Goal: Information Seeking & Learning: Learn about a topic

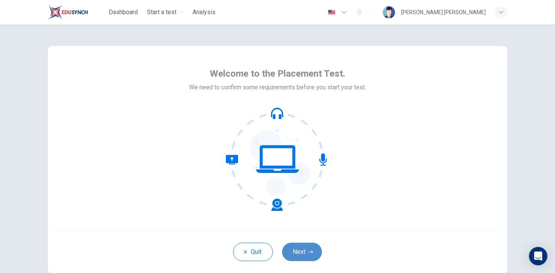
click at [305, 246] on button "Next" at bounding box center [302, 251] width 40 height 18
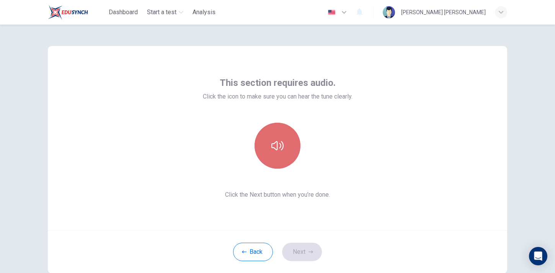
click at [273, 145] on icon "button" at bounding box center [277, 145] width 12 height 12
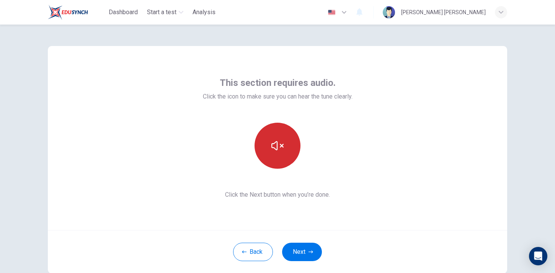
click at [282, 142] on icon "button" at bounding box center [277, 145] width 12 height 12
click at [277, 140] on icon "button" at bounding box center [277, 145] width 12 height 12
click at [277, 143] on icon "button" at bounding box center [277, 145] width 12 height 9
click at [287, 147] on button "button" at bounding box center [278, 146] width 46 height 46
click at [284, 150] on button "button" at bounding box center [278, 146] width 46 height 46
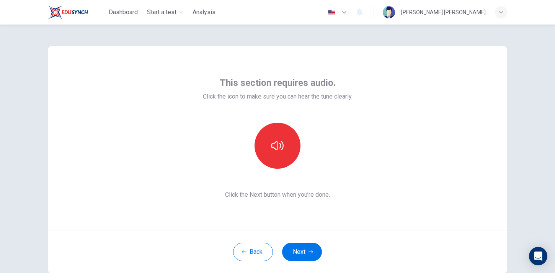
click at [269, 96] on span "Click the icon to make sure you can hear the tune clearly." at bounding box center [278, 96] width 150 height 9
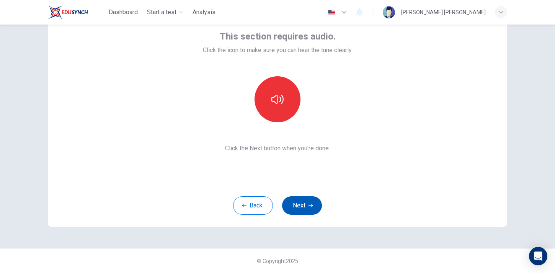
click at [297, 208] on button "Next" at bounding box center [302, 205] width 40 height 18
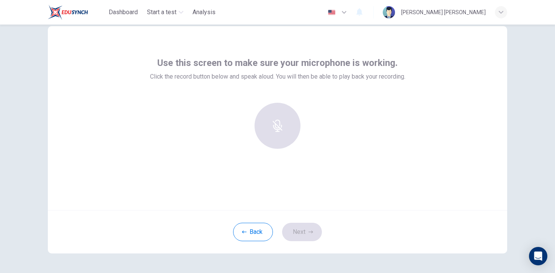
scroll to position [10, 0]
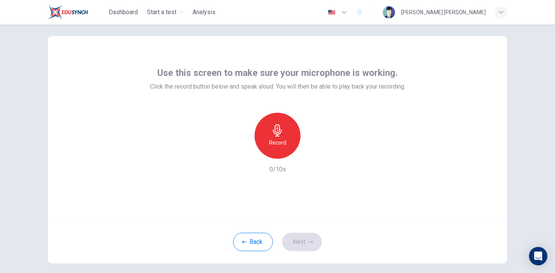
click at [274, 126] on icon "button" at bounding box center [277, 130] width 12 height 12
click at [269, 136] on div "Stop" at bounding box center [278, 136] width 46 height 46
click at [315, 153] on icon "button" at bounding box center [313, 153] width 8 height 8
click at [242, 149] on icon "button" at bounding box center [242, 152] width 7 height 7
click at [272, 128] on icon "button" at bounding box center [277, 130] width 12 height 12
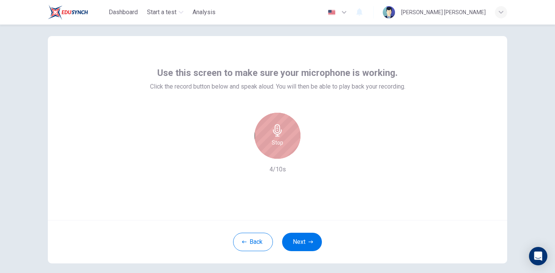
click at [273, 150] on div "Stop" at bounding box center [278, 136] width 46 height 46
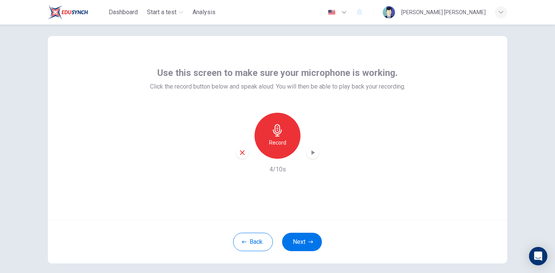
click at [309, 154] on div "button" at bounding box center [313, 152] width 12 height 12
click at [362, 118] on div "Record 4/10s" at bounding box center [277, 143] width 255 height 61
click at [257, 141] on div "Record" at bounding box center [278, 136] width 46 height 46
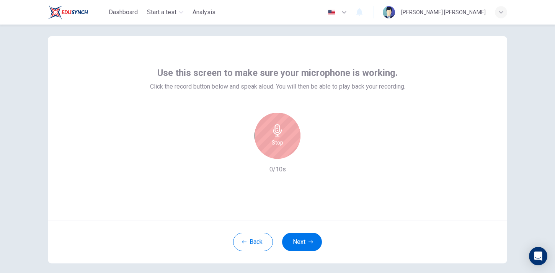
click at [274, 156] on div "Stop" at bounding box center [278, 136] width 46 height 46
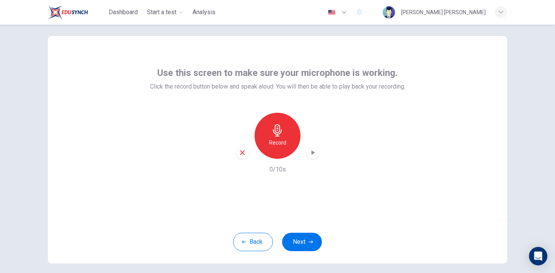
click at [312, 154] on icon "button" at bounding box center [313, 153] width 8 height 8
click at [244, 156] on div "button" at bounding box center [242, 152] width 12 height 12
click at [273, 140] on h6 "Record" at bounding box center [277, 142] width 17 height 9
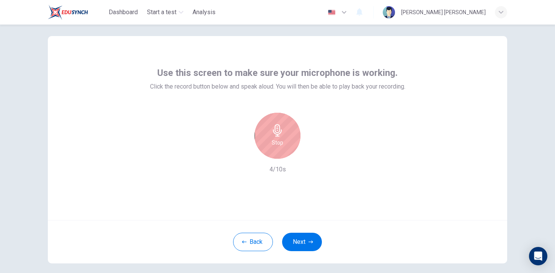
click at [276, 138] on h6 "Stop" at bounding box center [277, 142] width 11 height 9
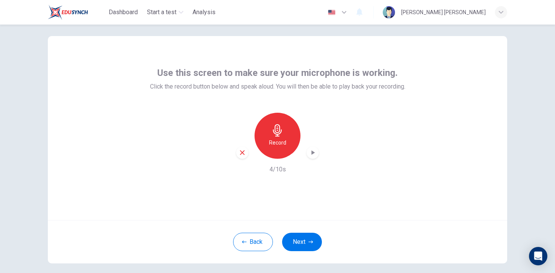
click at [308, 152] on div "button" at bounding box center [313, 152] width 12 height 12
click at [247, 246] on button "Back" at bounding box center [253, 241] width 40 height 18
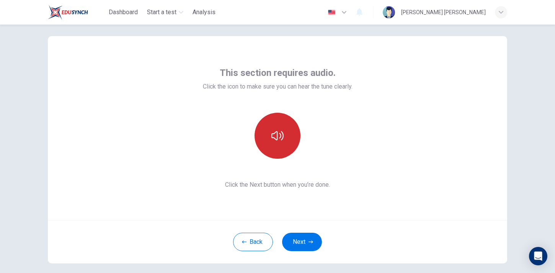
click at [279, 142] on button "button" at bounding box center [278, 136] width 46 height 46
click at [282, 180] on span "Click the Next button when you’re done." at bounding box center [278, 184] width 150 height 9
click at [282, 182] on span "Click the Next button when you’re done." at bounding box center [278, 184] width 150 height 9
click at [273, 99] on div "This section requires audio. Click the icon to make sure you can hear the tune …" at bounding box center [278, 128] width 150 height 123
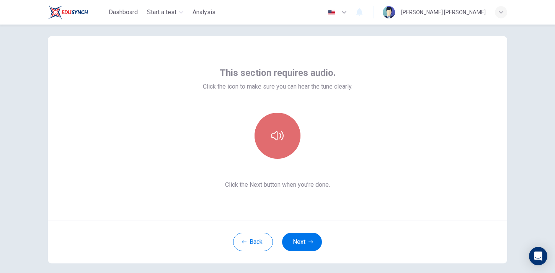
click at [267, 140] on button "button" at bounding box center [278, 136] width 46 height 46
click at [281, 140] on icon "button" at bounding box center [277, 135] width 12 height 12
click at [275, 135] on icon "button" at bounding box center [277, 135] width 12 height 12
click at [359, 49] on div "This section requires audio. Click the icon to make sure you can hear the tune …" at bounding box center [277, 128] width 459 height 184
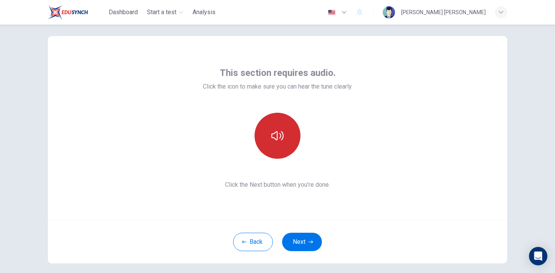
click at [288, 152] on button "button" at bounding box center [278, 136] width 46 height 46
click at [311, 164] on div "This section requires audio. Click the icon to make sure you can hear the tune …" at bounding box center [278, 128] width 150 height 123
click at [281, 140] on icon "button" at bounding box center [277, 135] width 12 height 12
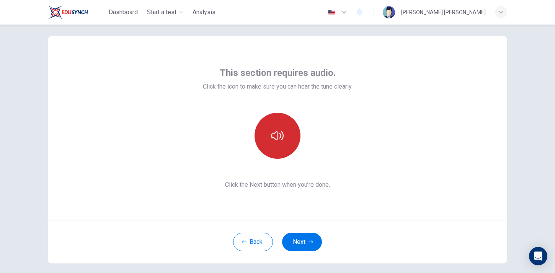
click at [281, 140] on icon "button" at bounding box center [277, 135] width 12 height 12
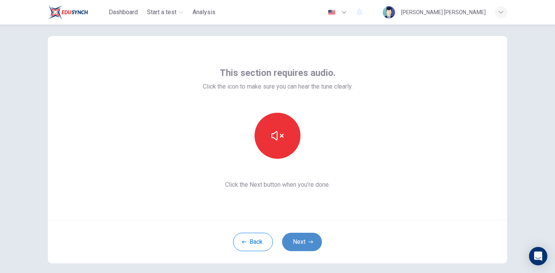
click at [305, 244] on button "Next" at bounding box center [302, 241] width 40 height 18
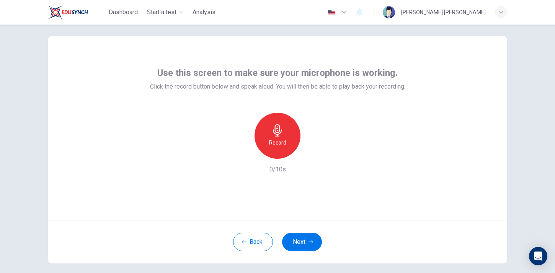
click at [267, 131] on div "Record" at bounding box center [278, 136] width 46 height 46
click at [277, 143] on h6 "Stop" at bounding box center [277, 142] width 11 height 9
click at [315, 158] on div "button" at bounding box center [313, 152] width 12 height 12
click at [305, 243] on button "Next" at bounding box center [302, 241] width 40 height 18
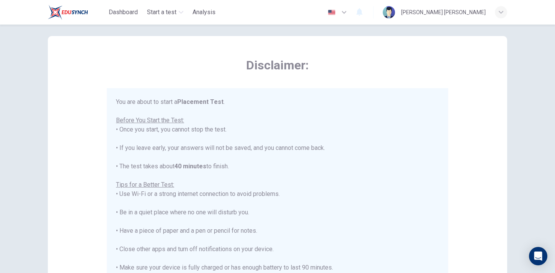
scroll to position [9, 0]
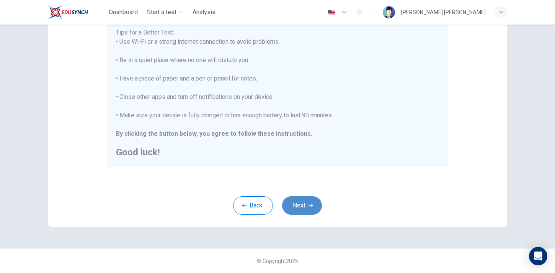
click at [298, 213] on button "Next" at bounding box center [302, 205] width 40 height 18
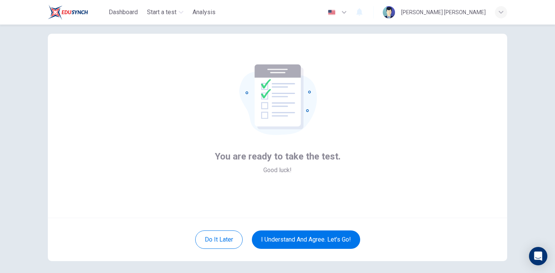
scroll to position [0, 0]
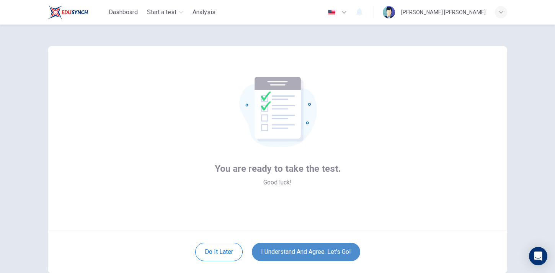
click at [289, 249] on button "I understand and agree. Let’s go!" at bounding box center [306, 251] width 108 height 18
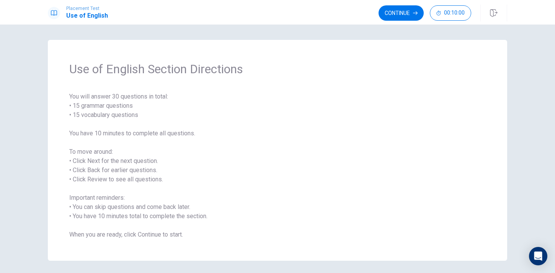
scroll to position [28, 0]
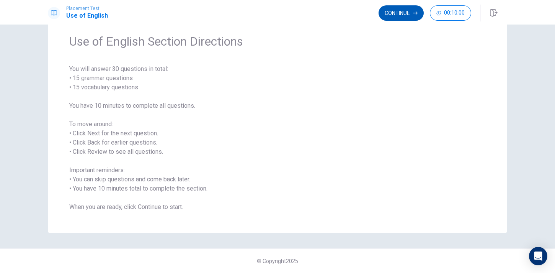
click at [404, 16] on button "Continue" at bounding box center [401, 12] width 45 height 15
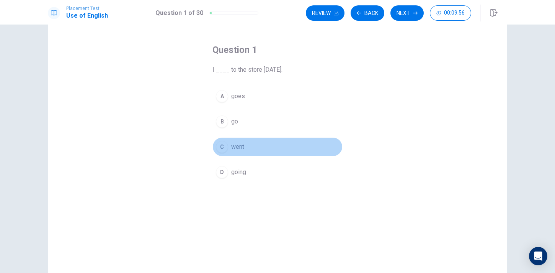
click at [222, 152] on div "C" at bounding box center [222, 146] width 12 height 12
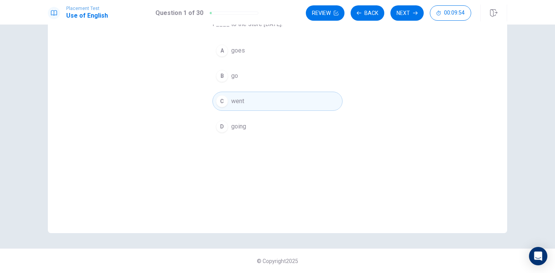
scroll to position [0, 0]
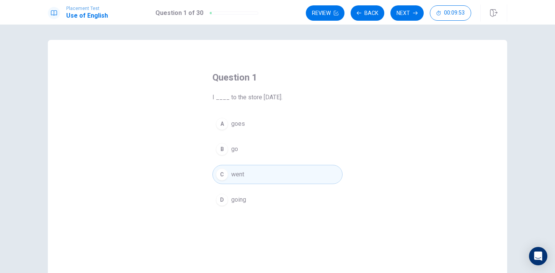
click at [212, 165] on button "C went" at bounding box center [277, 174] width 130 height 19
click at [400, 17] on button "Next" at bounding box center [406, 12] width 33 height 15
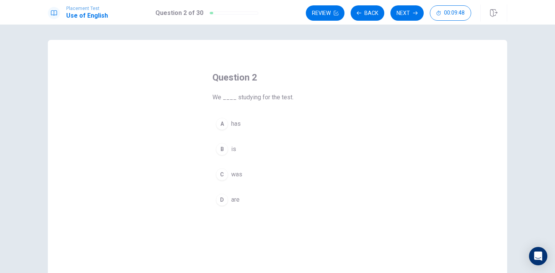
click at [229, 202] on button "D are" at bounding box center [277, 199] width 130 height 19
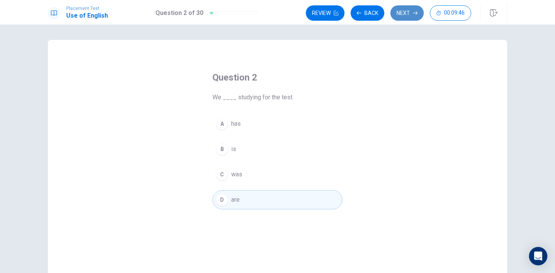
click at [404, 8] on button "Next" at bounding box center [406, 12] width 33 height 15
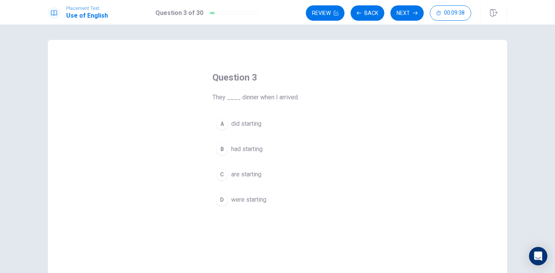
click at [250, 195] on span "were starting" at bounding box center [248, 199] width 35 height 9
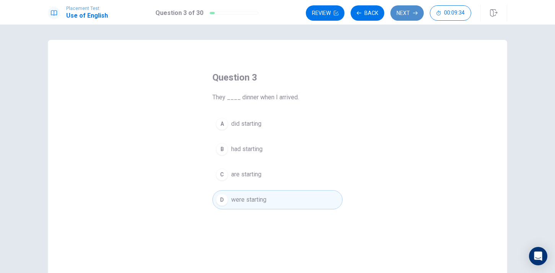
click at [397, 13] on button "Next" at bounding box center [406, 12] width 33 height 15
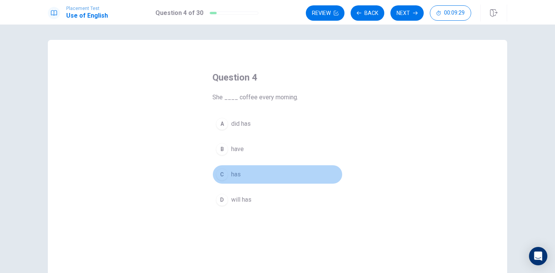
click at [226, 174] on div "C" at bounding box center [222, 174] width 12 height 12
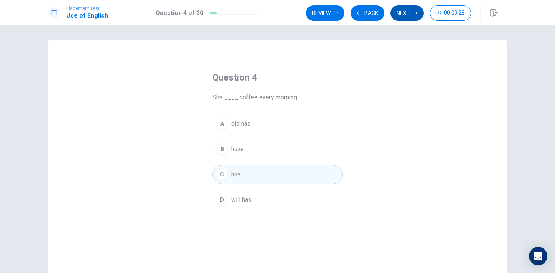
click at [409, 11] on button "Next" at bounding box center [406, 12] width 33 height 15
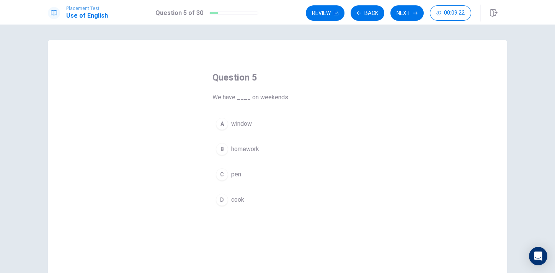
click at [225, 149] on div "B" at bounding box center [222, 149] width 12 height 12
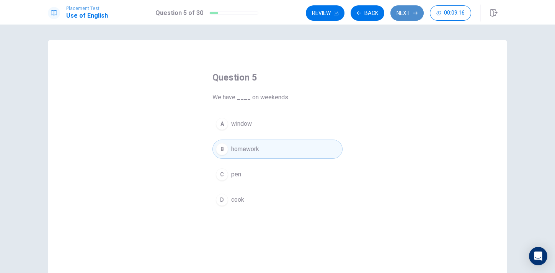
click at [400, 16] on button "Next" at bounding box center [406, 12] width 33 height 15
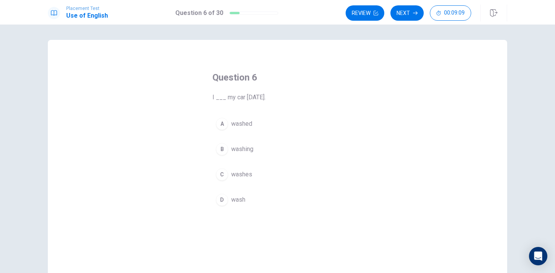
click at [242, 120] on span "washed" at bounding box center [241, 123] width 21 height 9
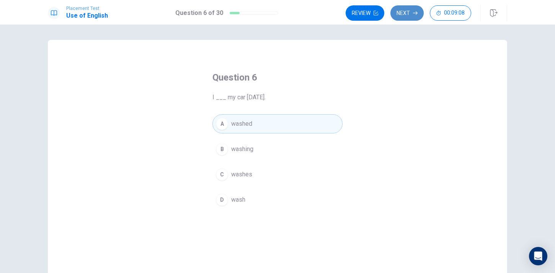
click at [401, 18] on button "Next" at bounding box center [406, 12] width 33 height 15
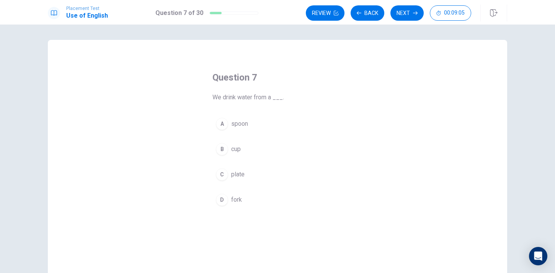
click at [234, 160] on div "A spoon B cup C plate D fork" at bounding box center [277, 161] width 130 height 95
click at [234, 154] on button "B cup" at bounding box center [277, 148] width 130 height 19
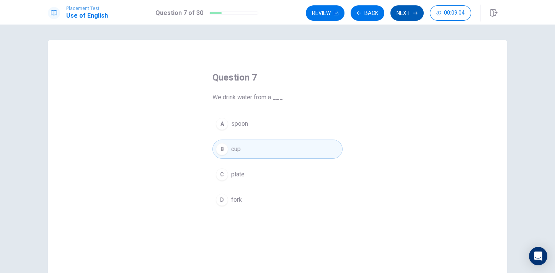
click at [399, 11] on button "Next" at bounding box center [406, 12] width 33 height 15
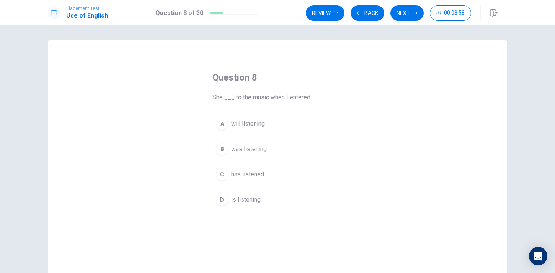
click at [248, 148] on span "was listening" at bounding box center [249, 148] width 36 height 9
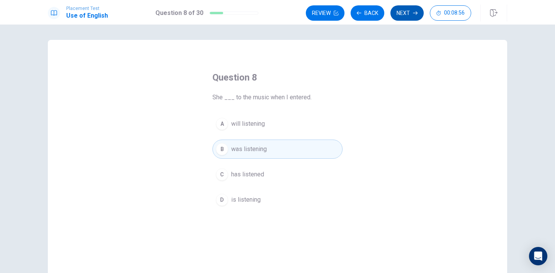
click at [399, 15] on button "Next" at bounding box center [406, 12] width 33 height 15
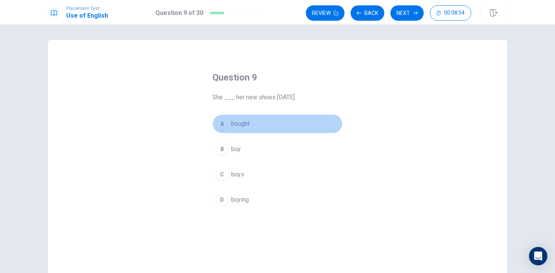
click at [243, 125] on span "bought" at bounding box center [240, 123] width 18 height 9
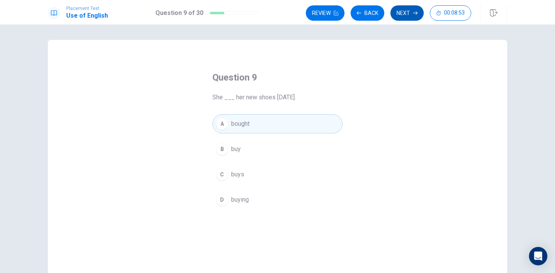
click at [403, 10] on button "Next" at bounding box center [406, 12] width 33 height 15
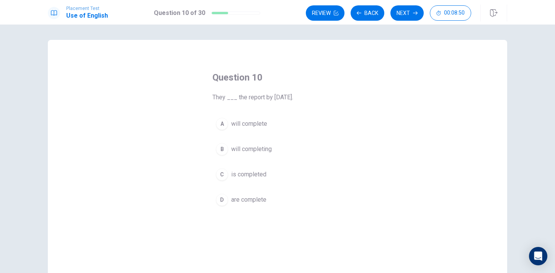
click at [246, 122] on span "will complete" at bounding box center [249, 123] width 36 height 9
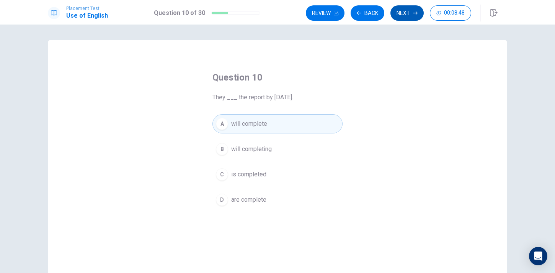
click at [400, 17] on button "Next" at bounding box center [406, 12] width 33 height 15
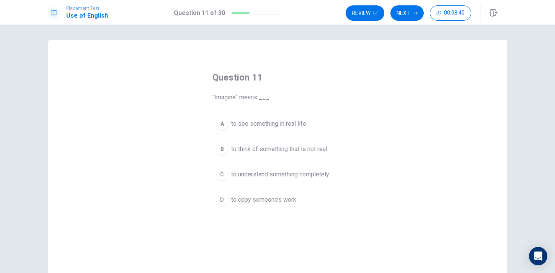
click at [260, 155] on button "B to think of something that is not real" at bounding box center [277, 148] width 130 height 19
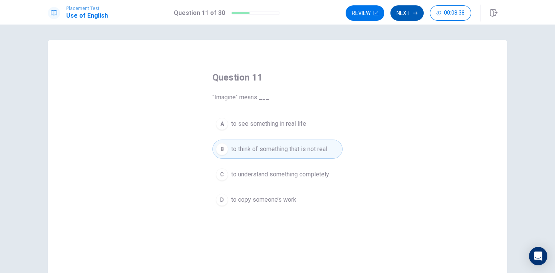
click at [412, 19] on button "Next" at bounding box center [406, 12] width 33 height 15
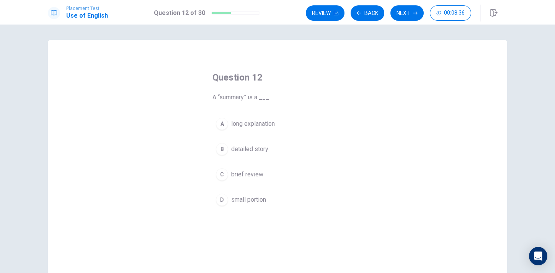
click at [247, 172] on span "brief review" at bounding box center [247, 174] width 32 height 9
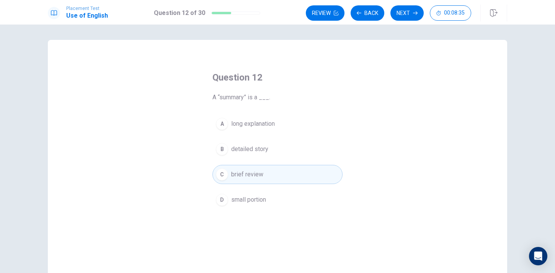
click at [253, 154] on button "B detailed story" at bounding box center [277, 148] width 130 height 19
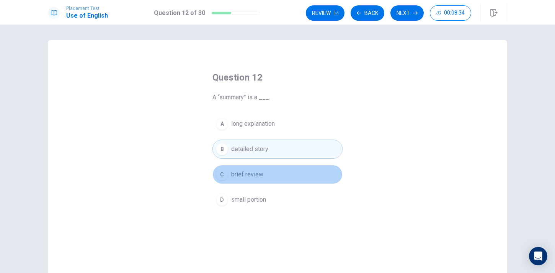
click at [247, 177] on span "brief review" at bounding box center [247, 174] width 32 height 9
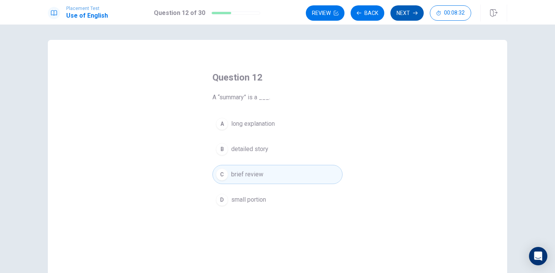
click at [404, 16] on button "Next" at bounding box center [406, 12] width 33 height 15
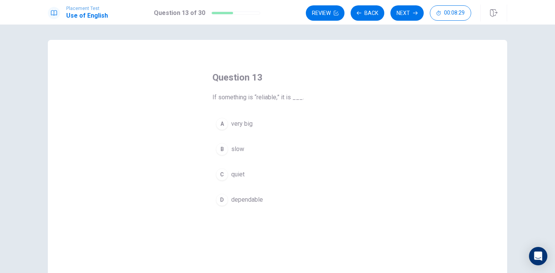
click at [249, 205] on button "D dependable" at bounding box center [277, 199] width 130 height 19
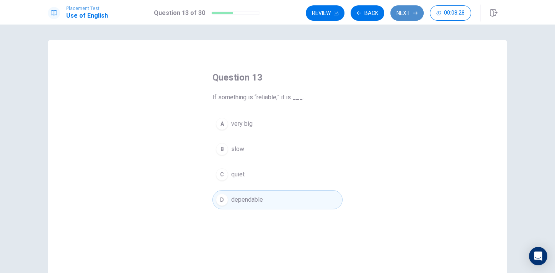
click at [407, 13] on button "Next" at bounding box center [406, 12] width 33 height 15
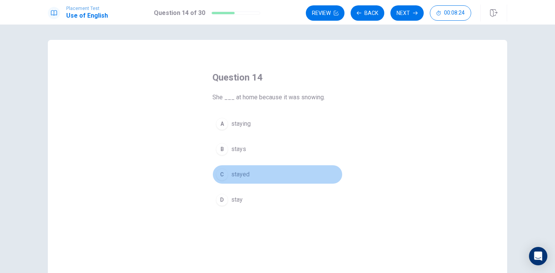
click at [247, 170] on span "stayed" at bounding box center [240, 174] width 18 height 9
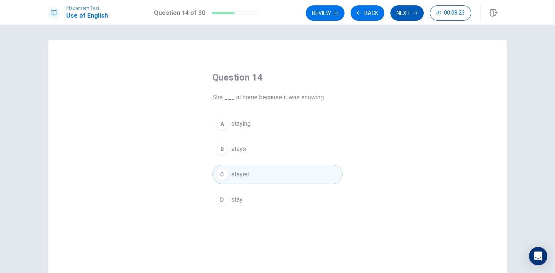
click at [402, 14] on button "Next" at bounding box center [406, 12] width 33 height 15
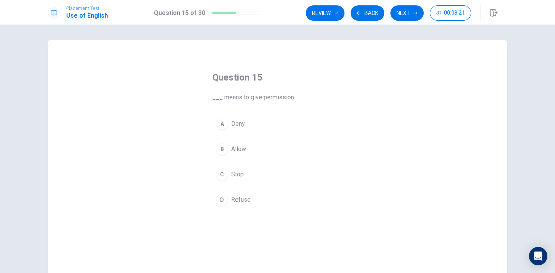
click at [241, 149] on span "Allow" at bounding box center [238, 148] width 15 height 9
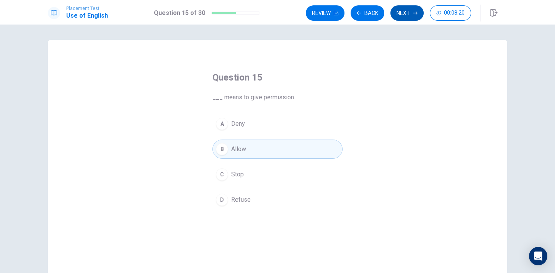
click at [408, 10] on button "Next" at bounding box center [406, 12] width 33 height 15
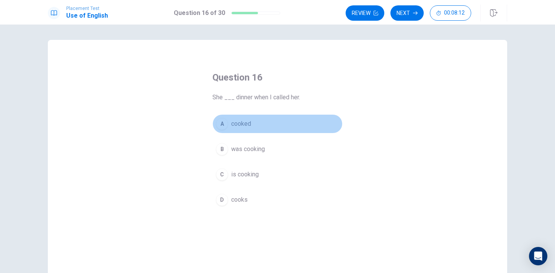
click at [237, 126] on span "cooked" at bounding box center [241, 123] width 20 height 9
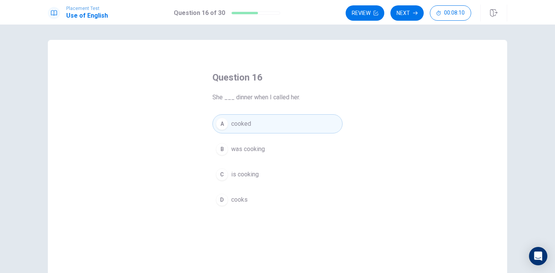
click at [231, 145] on span "was cooking" at bounding box center [248, 148] width 34 height 9
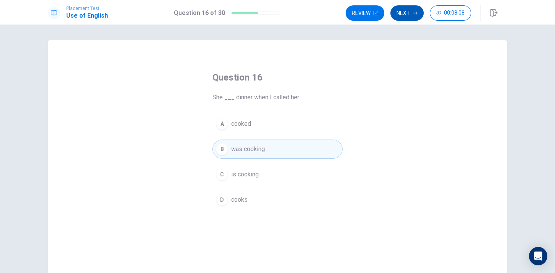
click at [408, 16] on button "Next" at bounding box center [406, 12] width 33 height 15
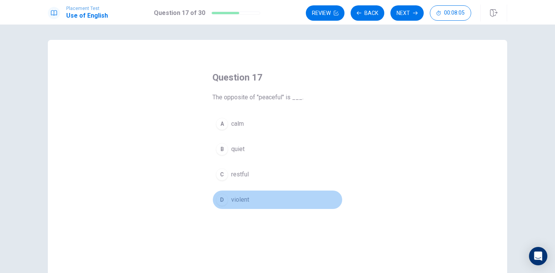
click at [243, 206] on button "D violent" at bounding box center [277, 199] width 130 height 19
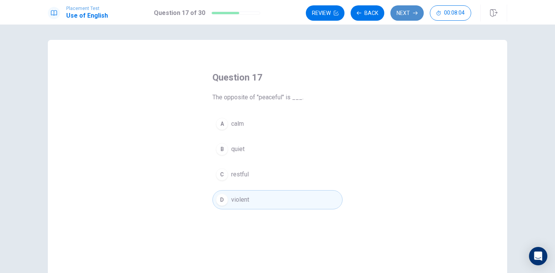
click at [402, 16] on button "Next" at bounding box center [406, 12] width 33 height 15
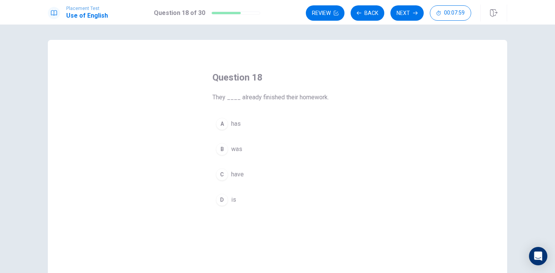
click at [225, 175] on div "C" at bounding box center [222, 174] width 12 height 12
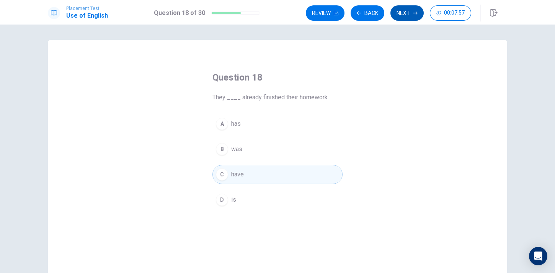
click at [411, 11] on button "Next" at bounding box center [406, 12] width 33 height 15
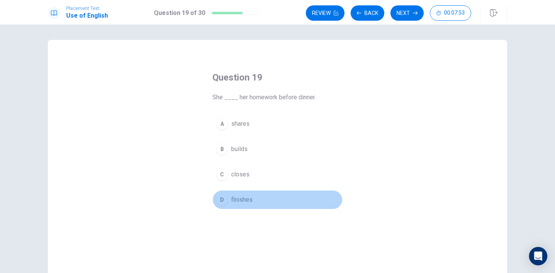
click at [236, 198] on span "finishes" at bounding box center [241, 199] width 21 height 9
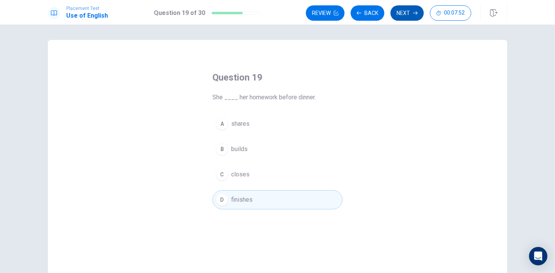
click at [405, 20] on button "Next" at bounding box center [406, 12] width 33 height 15
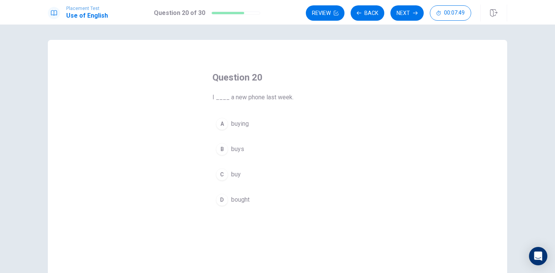
click at [240, 196] on span "bought" at bounding box center [240, 199] width 18 height 9
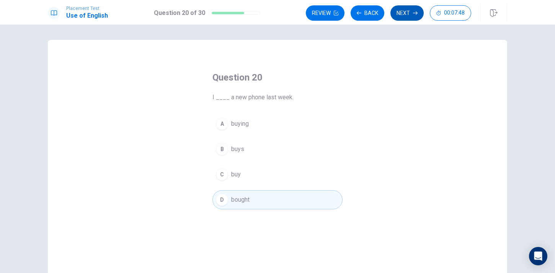
click at [405, 16] on button "Next" at bounding box center [406, 12] width 33 height 15
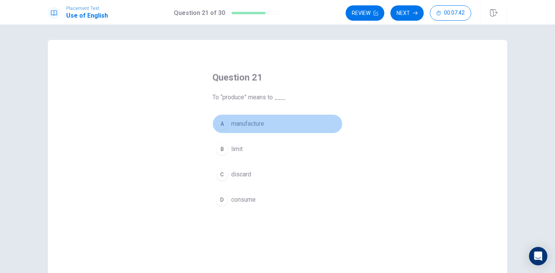
click at [254, 123] on span "manufacture" at bounding box center [247, 123] width 33 height 9
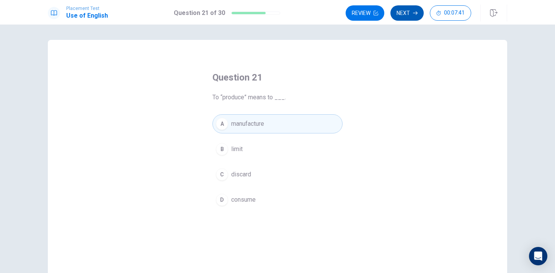
click at [405, 20] on button "Next" at bounding box center [406, 12] width 33 height 15
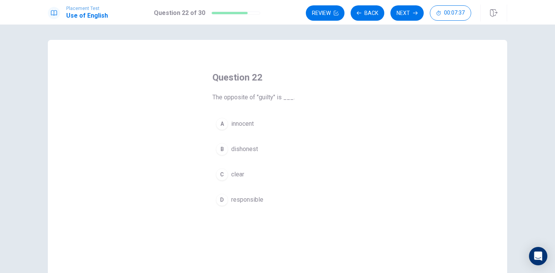
click at [242, 179] on button "C clear" at bounding box center [277, 174] width 130 height 19
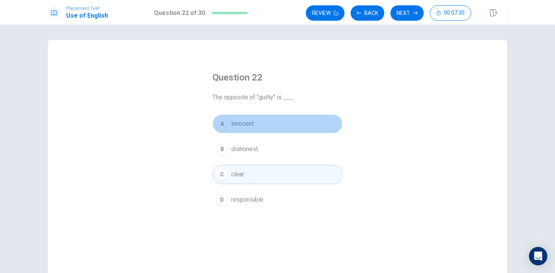
click at [279, 122] on button "A innocent" at bounding box center [277, 123] width 130 height 19
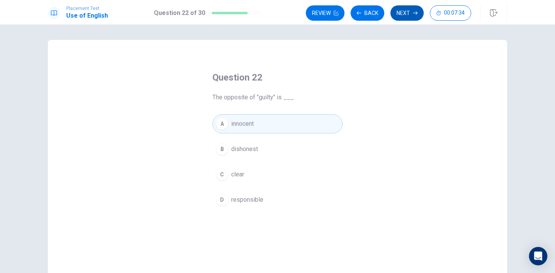
click at [411, 20] on button "Next" at bounding box center [406, 12] width 33 height 15
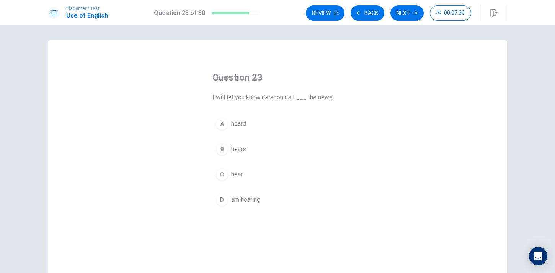
click at [240, 172] on span "hear" at bounding box center [236, 174] width 11 height 9
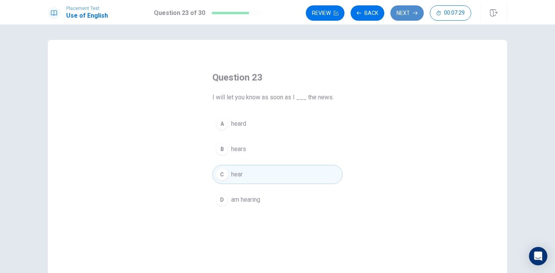
click at [407, 11] on button "Next" at bounding box center [406, 12] width 33 height 15
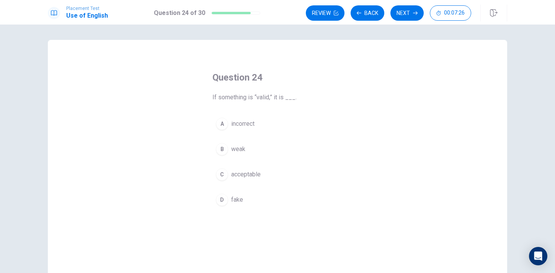
click at [240, 170] on span "acceptable" at bounding box center [245, 174] width 29 height 9
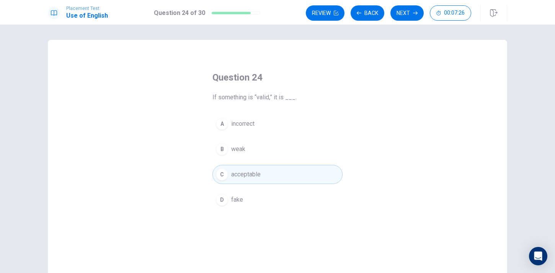
click at [240, 170] on span "acceptable" at bounding box center [245, 174] width 29 height 9
click at [403, 17] on button "Next" at bounding box center [406, 12] width 33 height 15
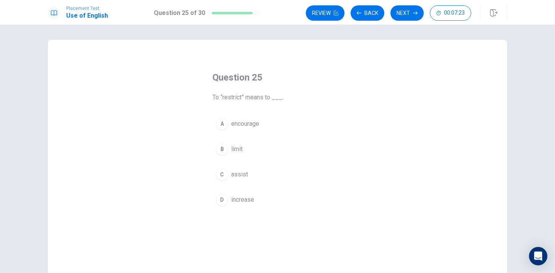
click at [237, 152] on span "limit" at bounding box center [236, 148] width 11 height 9
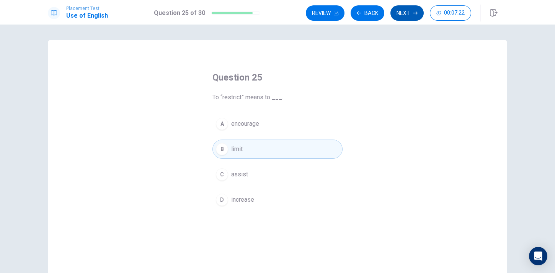
click at [405, 17] on button "Next" at bounding box center [406, 12] width 33 height 15
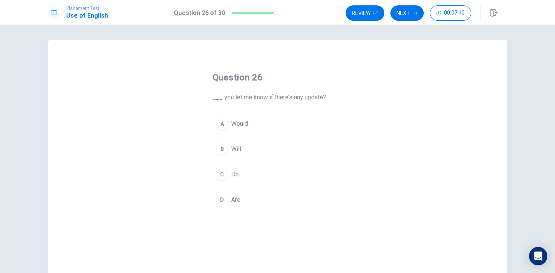
click at [233, 146] on span "Will" at bounding box center [236, 148] width 10 height 9
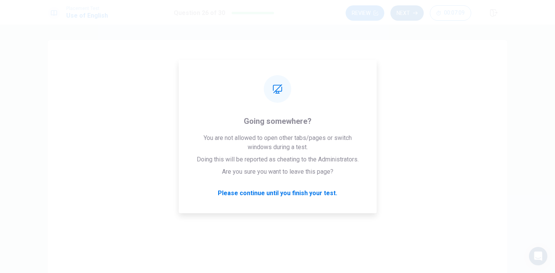
click at [407, 18] on button "Next" at bounding box center [406, 12] width 33 height 15
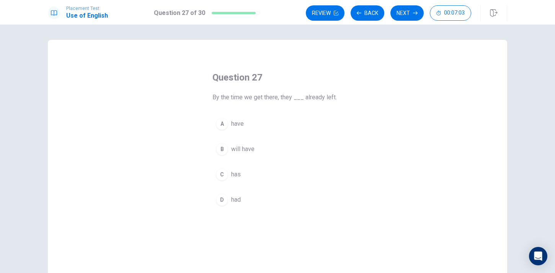
click at [237, 203] on span "had" at bounding box center [236, 199] width 10 height 9
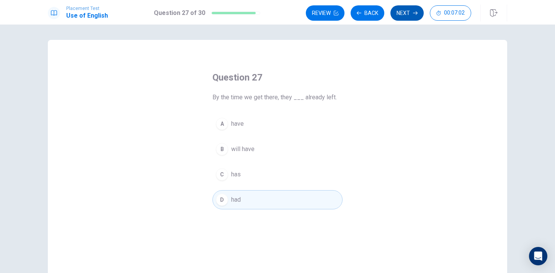
click at [407, 18] on button "Next" at bounding box center [406, 12] width 33 height 15
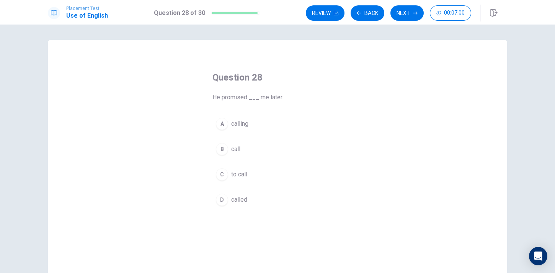
click at [235, 173] on span "to call" at bounding box center [239, 174] width 16 height 9
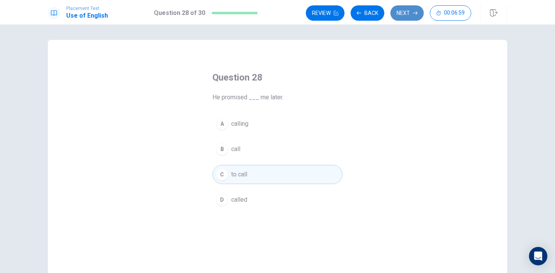
click at [411, 11] on button "Next" at bounding box center [406, 12] width 33 height 15
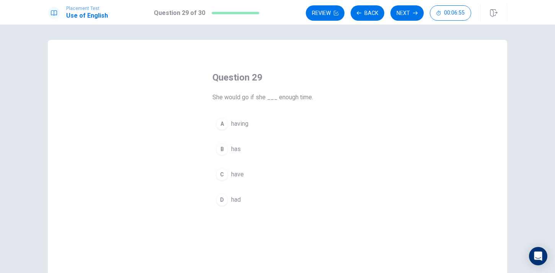
click at [235, 197] on span "had" at bounding box center [236, 199] width 10 height 9
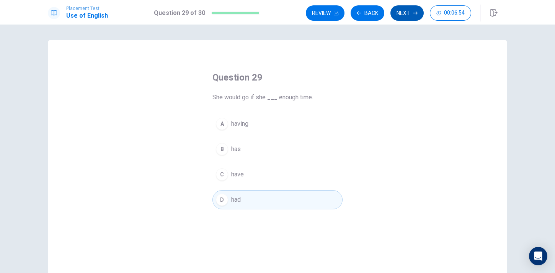
click at [402, 16] on button "Next" at bounding box center [406, 12] width 33 height 15
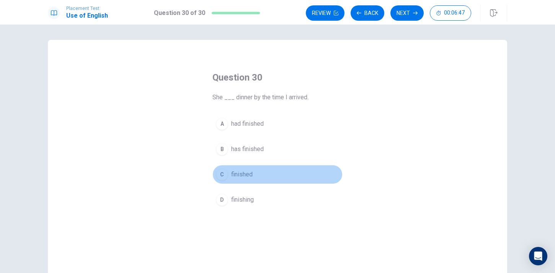
click at [243, 178] on span "finished" at bounding box center [241, 174] width 21 height 9
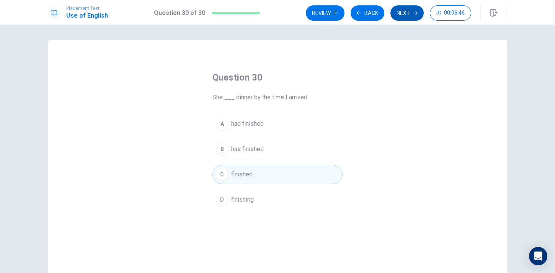
click at [396, 14] on button "Next" at bounding box center [406, 12] width 33 height 15
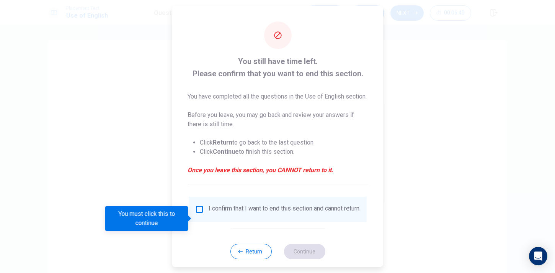
scroll to position [22, 0]
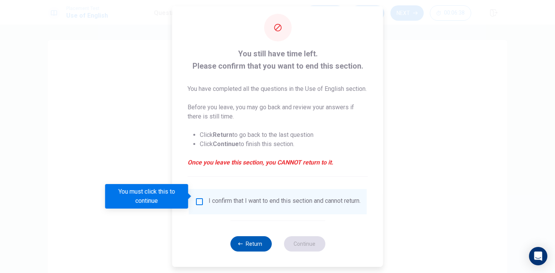
click at [255, 250] on button "Return" at bounding box center [250, 243] width 41 height 15
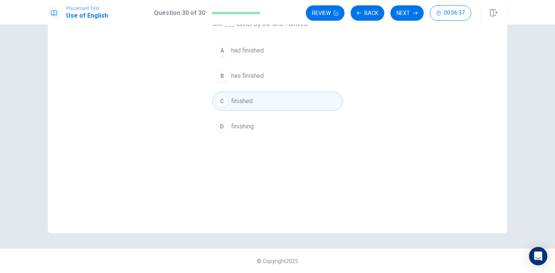
scroll to position [0, 0]
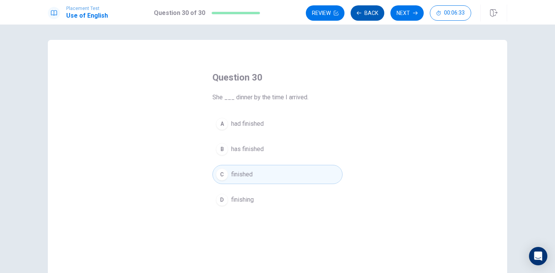
click at [370, 17] on button "Back" at bounding box center [368, 12] width 34 height 15
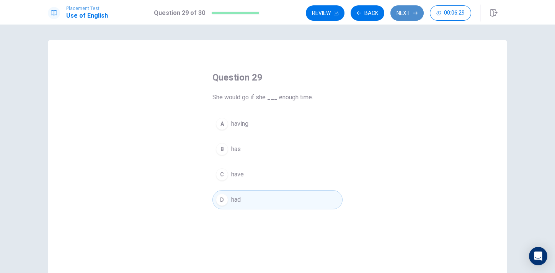
click at [405, 18] on button "Next" at bounding box center [406, 12] width 33 height 15
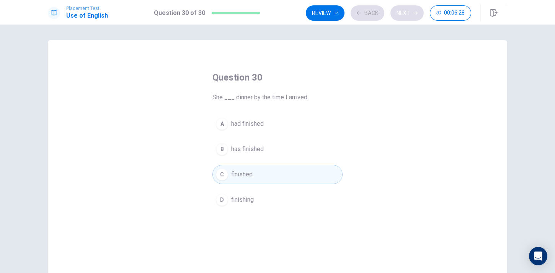
click at [405, 18] on div "Review Back Next 00:06:28" at bounding box center [388, 12] width 165 height 15
click at [401, 13] on button "Next" at bounding box center [406, 12] width 33 height 15
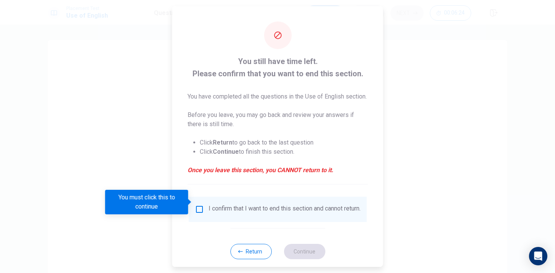
scroll to position [22, 0]
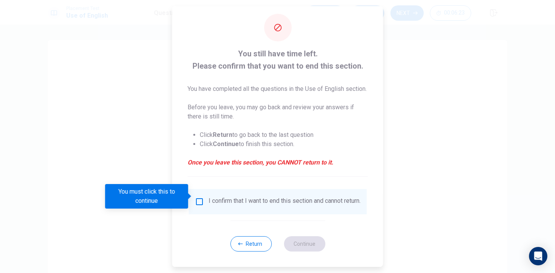
click at [204, 199] on div "I confirm that I want to end this section and cannot return." at bounding box center [278, 201] width 166 height 9
click at [204, 197] on div "I confirm that I want to end this section and cannot return." at bounding box center [278, 201] width 166 height 9
click at [199, 197] on input "You must click this to continue" at bounding box center [199, 201] width 9 height 9
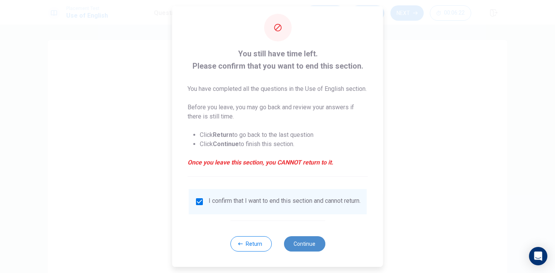
click at [304, 246] on button "Continue" at bounding box center [304, 243] width 41 height 15
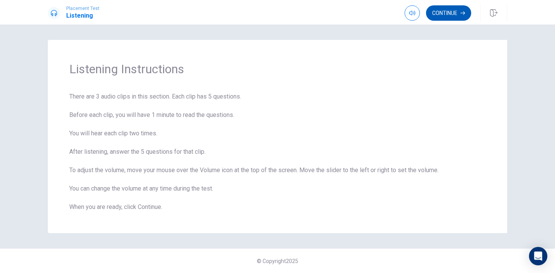
click at [443, 17] on button "Continue" at bounding box center [448, 12] width 45 height 15
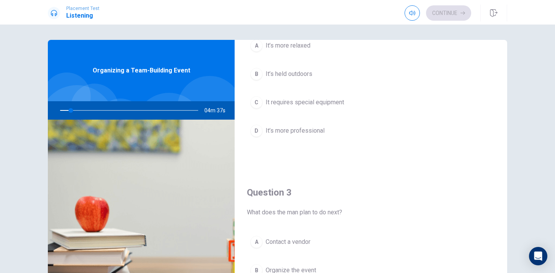
scroll to position [0, 0]
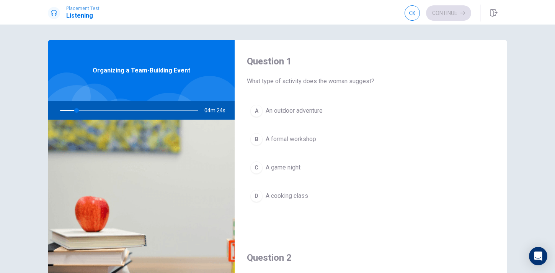
click at [80, 109] on div at bounding box center [128, 110] width 154 height 18
drag, startPoint x: 77, startPoint y: 109, endPoint x: 91, endPoint y: 109, distance: 14.2
click at [91, 109] on div at bounding box center [128, 110] width 154 height 18
click at [287, 112] on span "An outdoor adventure" at bounding box center [294, 110] width 57 height 9
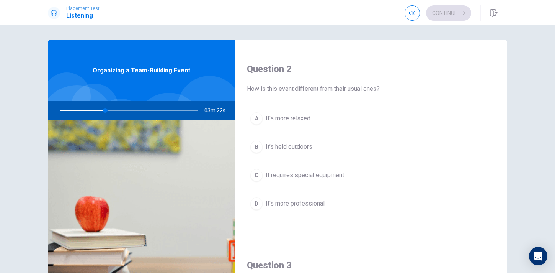
scroll to position [190, 0]
click at [285, 147] on span "It’s held outdoors" at bounding box center [289, 144] width 47 height 9
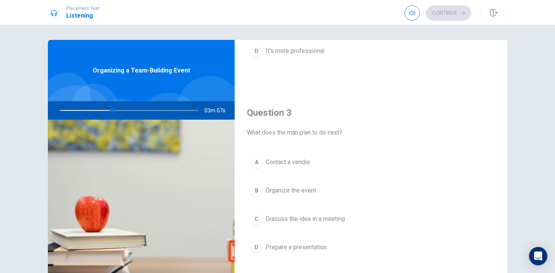
scroll to position [346, 0]
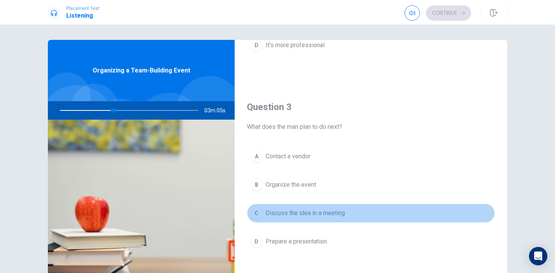
click at [293, 210] on span "Discuss the idea in a meeting" at bounding box center [305, 212] width 79 height 9
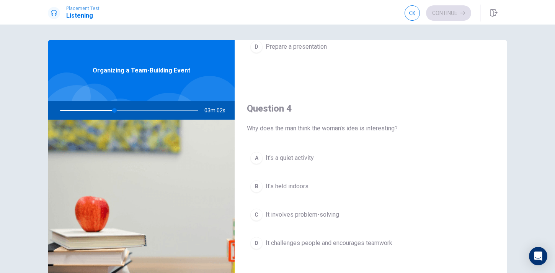
scroll to position [547, 0]
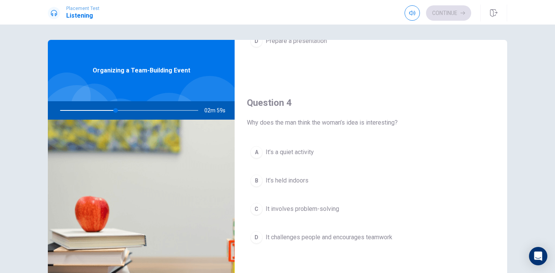
click at [305, 235] on span "It challenges people and encourages teamwork" at bounding box center [329, 236] width 127 height 9
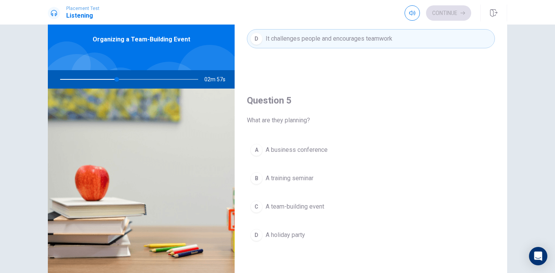
scroll to position [35, 0]
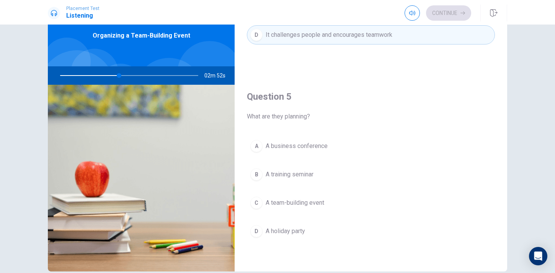
click at [278, 201] on span "A team-building event" at bounding box center [295, 202] width 59 height 9
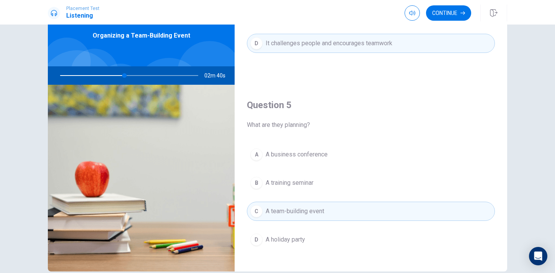
scroll to position [714, 0]
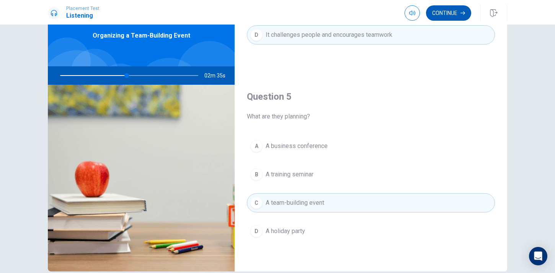
click at [447, 16] on button "Continue" at bounding box center [448, 12] width 45 height 15
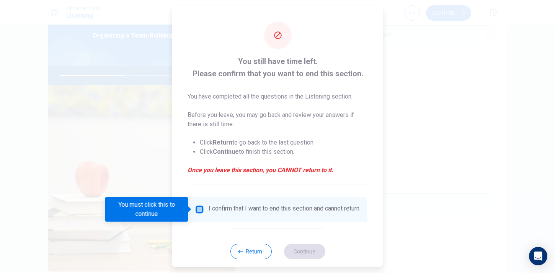
click at [200, 206] on input "You must click this to continue" at bounding box center [199, 208] width 9 height 9
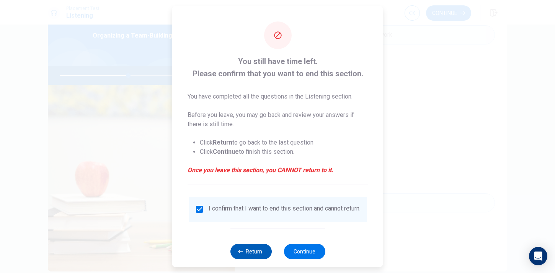
click at [259, 259] on button "Return" at bounding box center [250, 250] width 41 height 15
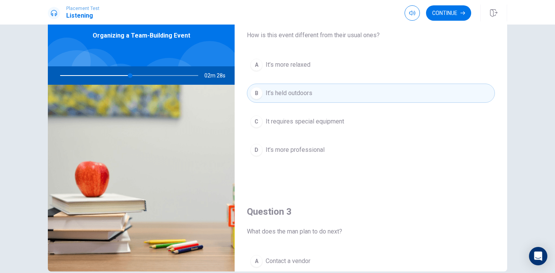
scroll to position [0, 0]
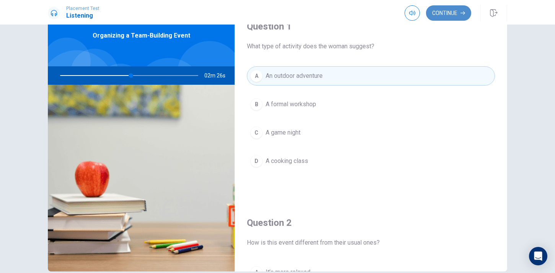
click at [456, 15] on button "Continue" at bounding box center [448, 12] width 45 height 15
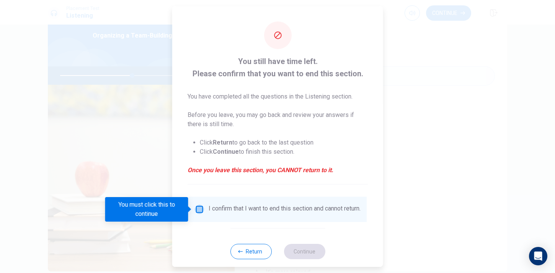
click at [198, 208] on input "You must click this to continue" at bounding box center [199, 208] width 9 height 9
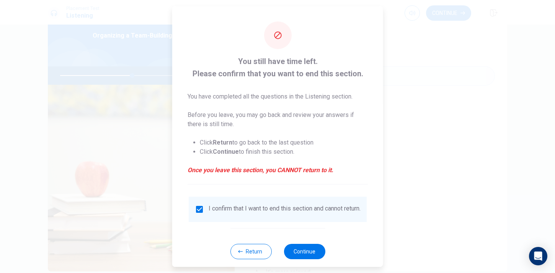
click at [300, 247] on div "Return Continue" at bounding box center [277, 251] width 95 height 46
click at [302, 257] on button "Continue" at bounding box center [304, 250] width 41 height 15
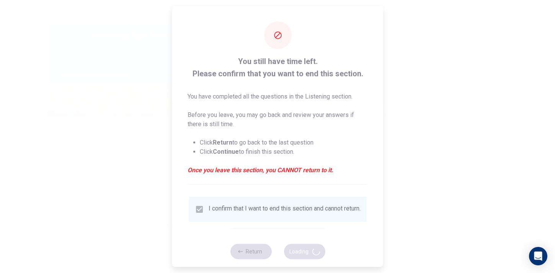
type input "53"
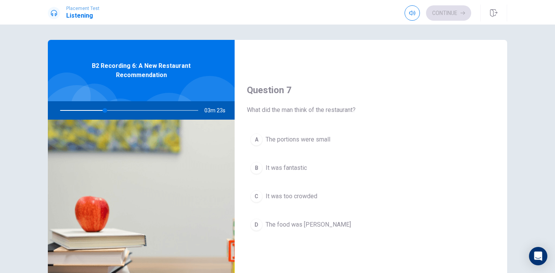
scroll to position [181, 0]
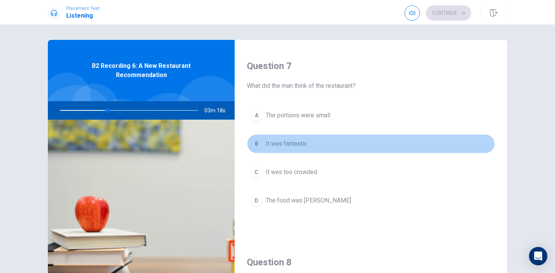
click at [295, 140] on span "It was fantastic" at bounding box center [286, 143] width 41 height 9
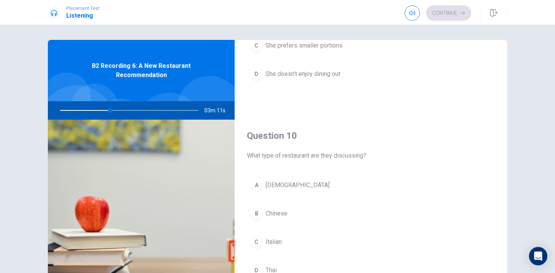
scroll to position [714, 0]
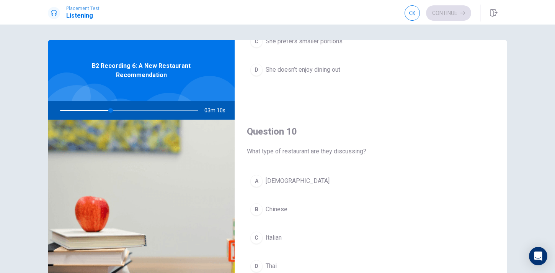
click at [280, 267] on button "D Thai" at bounding box center [371, 265] width 248 height 19
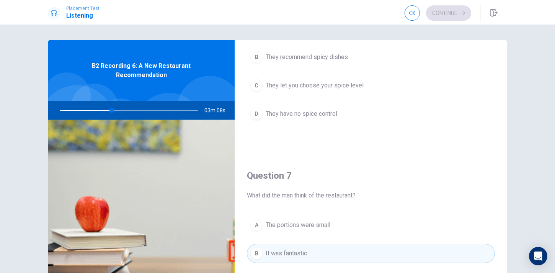
scroll to position [0, 0]
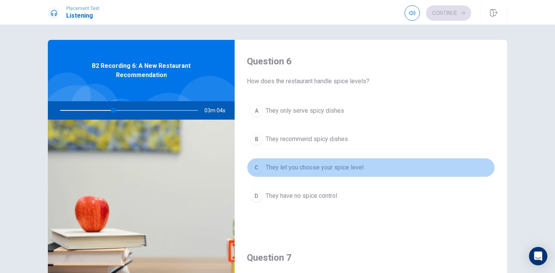
click at [297, 169] on span "They let you choose your spice level" at bounding box center [315, 167] width 98 height 9
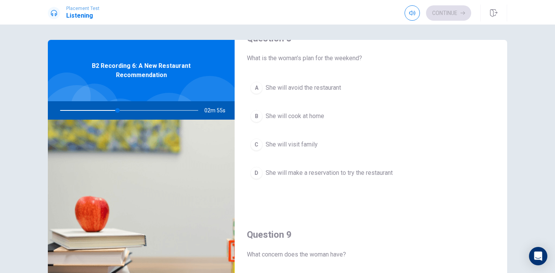
scroll to position [413, 0]
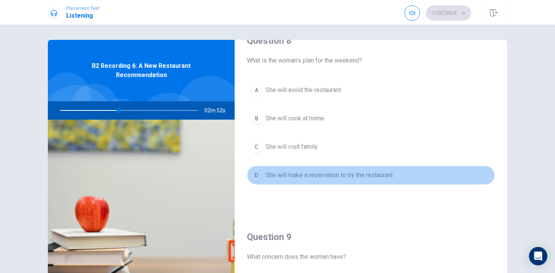
click at [303, 173] on span "She will make a reservation to try the restaurant" at bounding box center [329, 174] width 127 height 9
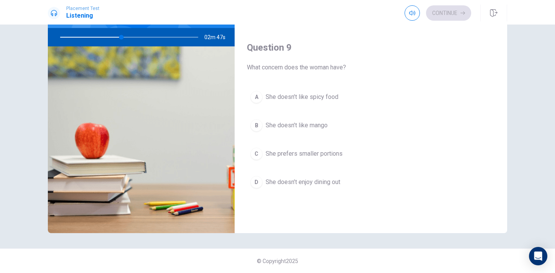
scroll to position [534, 0]
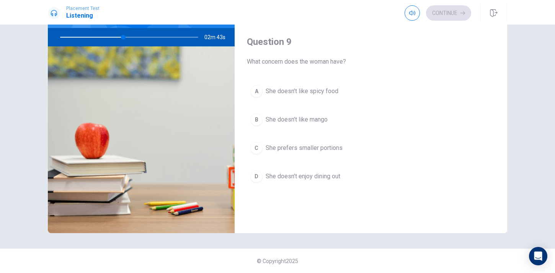
click at [292, 99] on button "A She doesn’t like spicy food" at bounding box center [371, 91] width 248 height 19
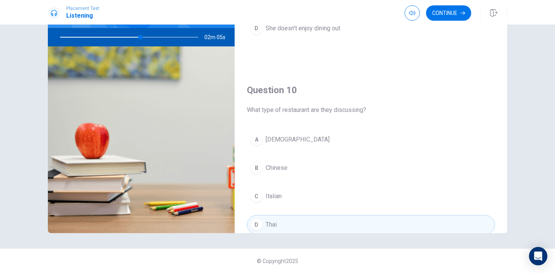
scroll to position [714, 0]
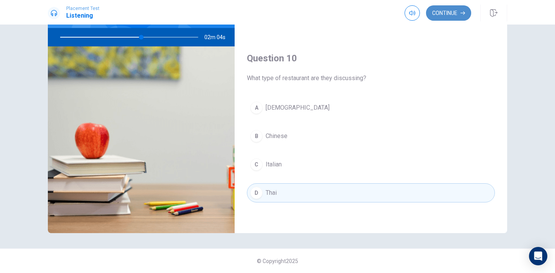
click at [459, 13] on button "Continue" at bounding box center [448, 12] width 45 height 15
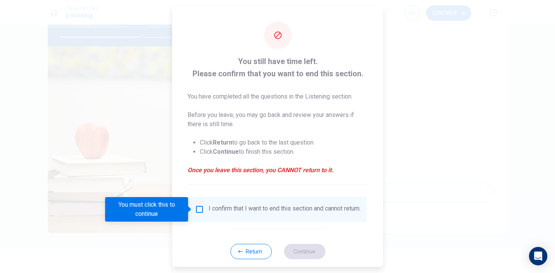
click at [197, 209] on input "You must click this to continue" at bounding box center [199, 208] width 9 height 9
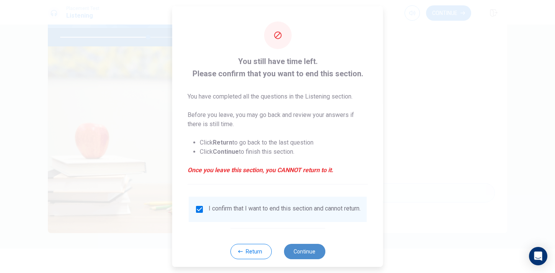
click at [303, 258] on button "Continue" at bounding box center [304, 250] width 41 height 15
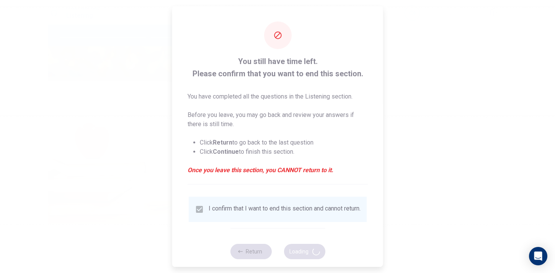
type input "64"
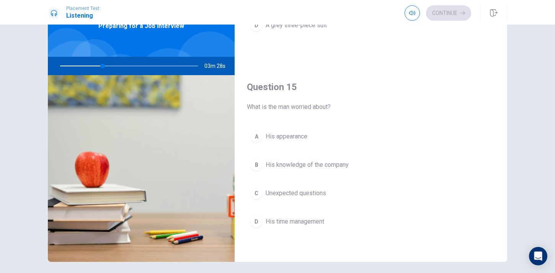
scroll to position [43, 0]
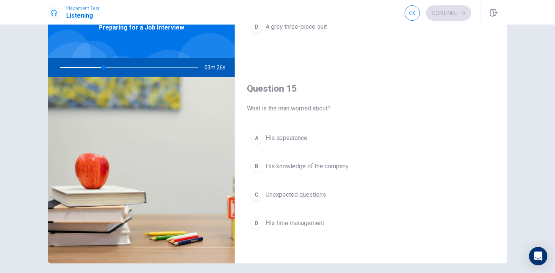
click at [294, 194] on span "Unexpected questions" at bounding box center [296, 194] width 60 height 9
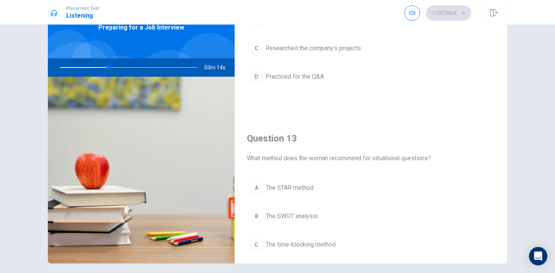
scroll to position [275, 0]
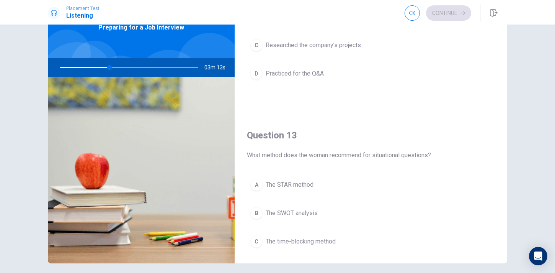
click at [309, 189] on button "A The STAR method" at bounding box center [371, 184] width 248 height 19
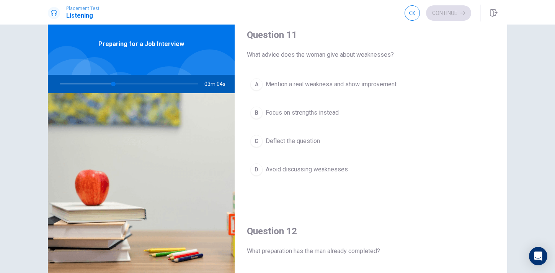
scroll to position [24, 0]
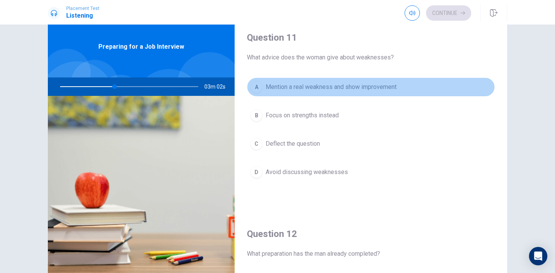
click at [288, 88] on span "Mention a real weakness and show improvement" at bounding box center [331, 86] width 131 height 9
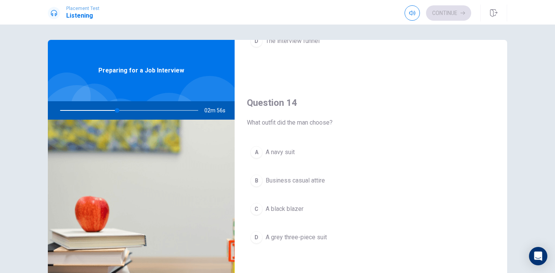
scroll to position [555, 0]
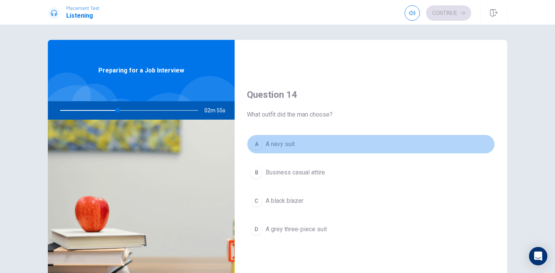
click at [284, 150] on button "A A navy suit" at bounding box center [371, 143] width 248 height 19
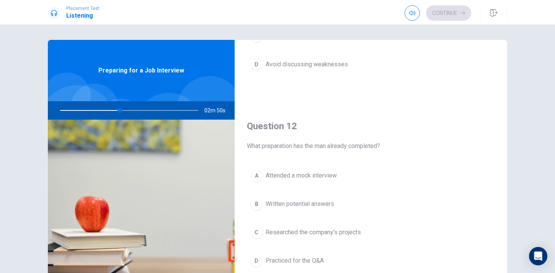
scroll to position [132, 0]
click at [292, 235] on button "C Researched the company’s projects" at bounding box center [371, 230] width 248 height 19
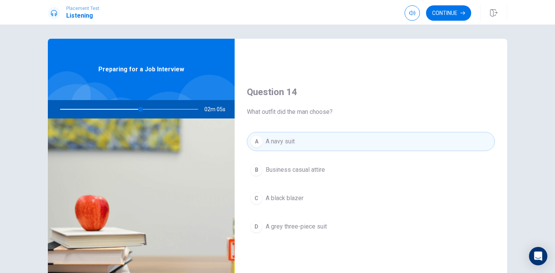
scroll to position [555, 0]
click at [443, 14] on button "Continue" at bounding box center [448, 12] width 45 height 15
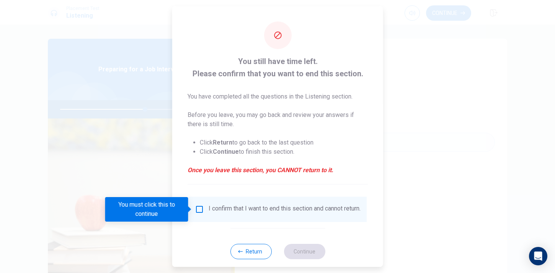
click at [197, 211] on input "You must click this to continue" at bounding box center [199, 208] width 9 height 9
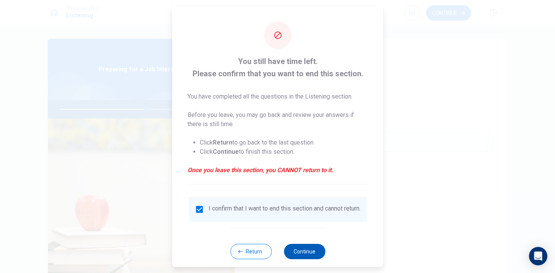
click at [295, 259] on button "Continue" at bounding box center [304, 250] width 41 height 15
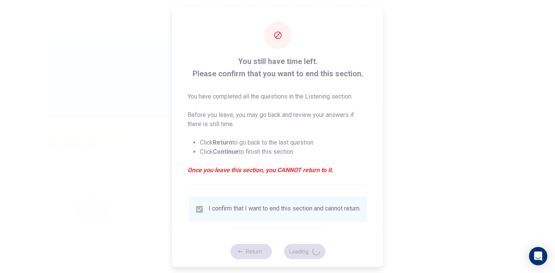
type input "63"
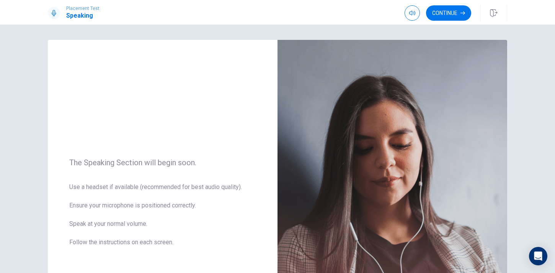
scroll to position [69, 0]
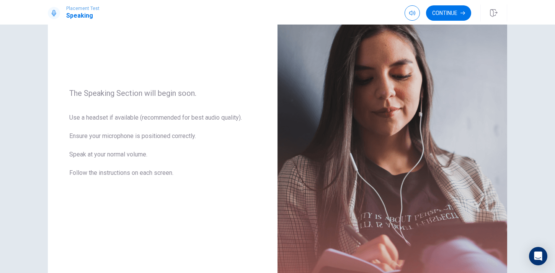
click at [371, 193] on img at bounding box center [393, 138] width 230 height 334
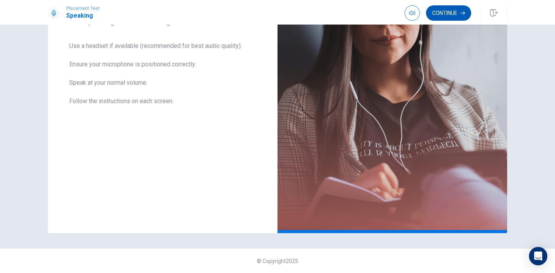
click at [455, 7] on button "Continue" at bounding box center [448, 12] width 45 height 15
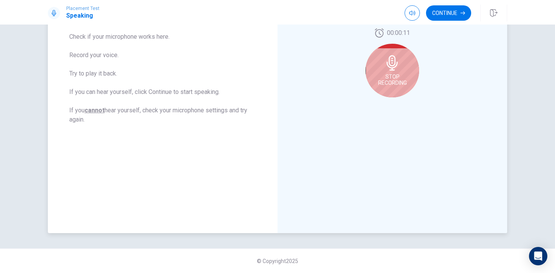
click at [392, 72] on div "Stop Recording" at bounding box center [393, 71] width 54 height 54
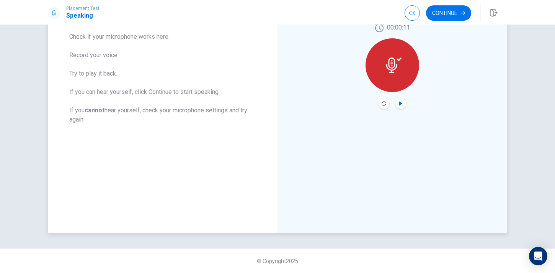
click at [402, 104] on icon "Play Audio" at bounding box center [401, 103] width 5 height 5
click at [382, 102] on icon "Record Again" at bounding box center [384, 103] width 5 height 5
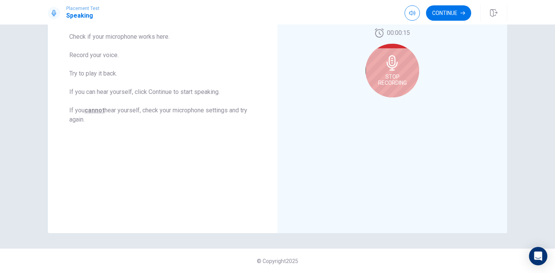
click at [393, 87] on div "Stop Recording" at bounding box center [393, 71] width 54 height 54
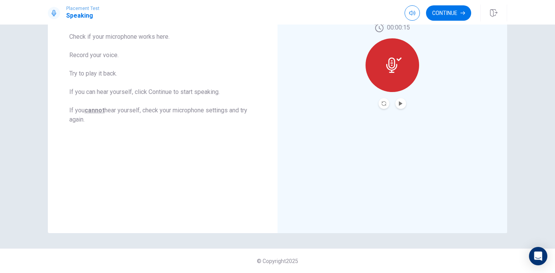
click at [387, 66] on icon at bounding box center [391, 64] width 11 height 15
click at [384, 102] on icon "Record Again" at bounding box center [384, 103] width 5 height 5
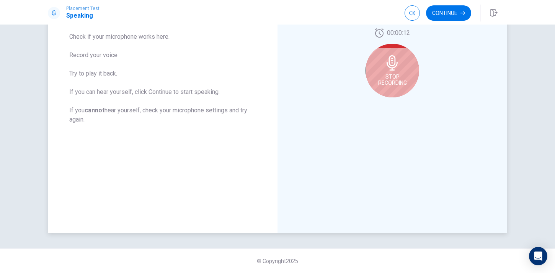
click at [369, 58] on div "Stop Recording" at bounding box center [393, 71] width 54 height 54
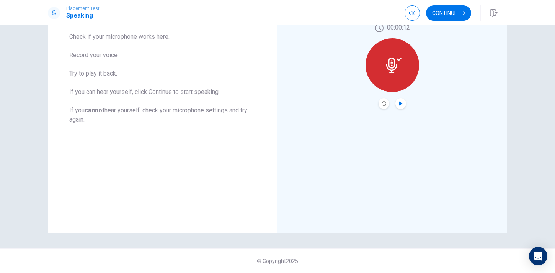
click at [403, 101] on icon "Play Audio" at bounding box center [401, 103] width 5 height 5
click at [383, 105] on icon "Record Again" at bounding box center [384, 103] width 5 height 5
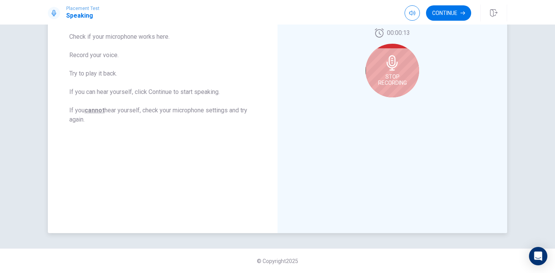
click at [391, 86] on div "Stop Recording" at bounding box center [393, 71] width 54 height 54
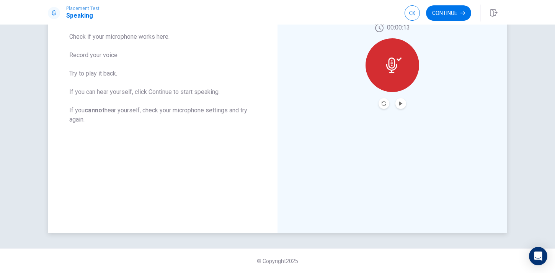
click at [391, 81] on div at bounding box center [393, 65] width 54 height 54
click at [390, 60] on icon at bounding box center [393, 64] width 15 height 15
click at [381, 103] on button "Record Again" at bounding box center [384, 103] width 11 height 11
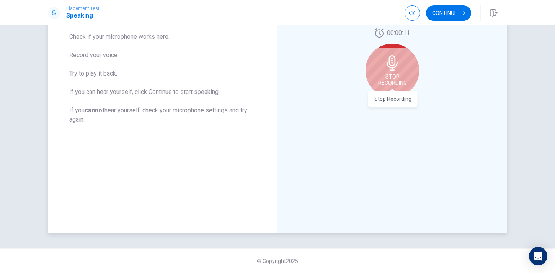
click at [392, 82] on span "Stop Recording" at bounding box center [392, 80] width 29 height 12
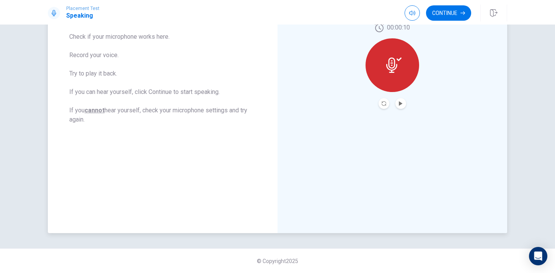
click at [400, 109] on div "00:00:10" at bounding box center [393, 66] width 230 height 334
click at [400, 105] on icon "Play Audio" at bounding box center [401, 103] width 5 height 5
click at [401, 105] on icon "Pause Audio" at bounding box center [401, 103] width 5 height 5
click at [385, 105] on icon "Record Again" at bounding box center [384, 103] width 5 height 5
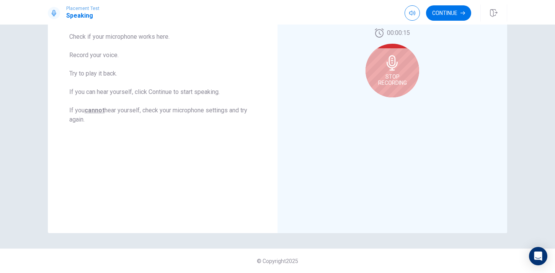
click at [395, 81] on span "Stop Recording" at bounding box center [392, 80] width 29 height 12
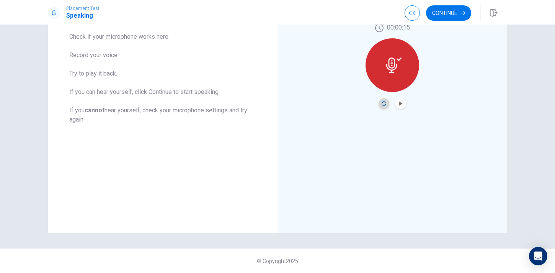
click at [384, 103] on icon "Record Again" at bounding box center [384, 103] width 5 height 5
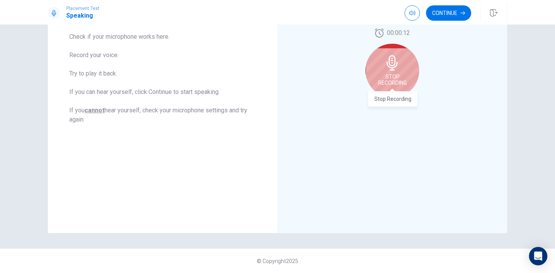
click at [397, 76] on span "Stop Recording" at bounding box center [392, 80] width 29 height 12
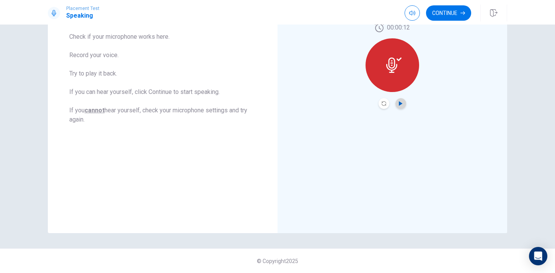
click at [400, 102] on icon "Play Audio" at bounding box center [400, 103] width 3 height 5
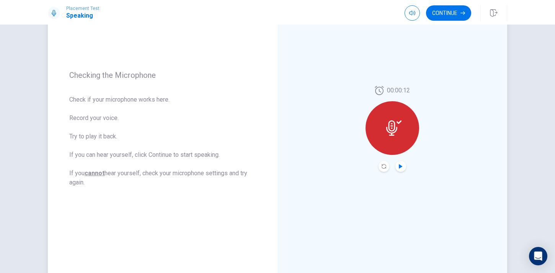
scroll to position [57, 0]
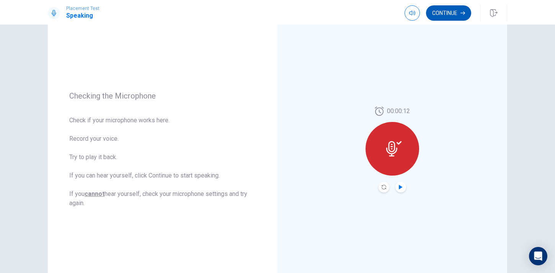
click at [452, 13] on button "Continue" at bounding box center [448, 12] width 45 height 15
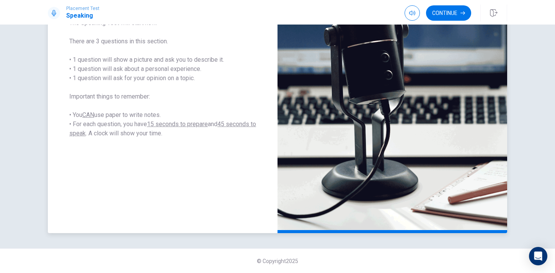
scroll to position [0, 0]
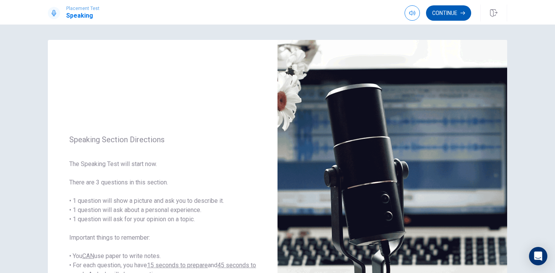
click at [446, 17] on button "Continue" at bounding box center [448, 12] width 45 height 15
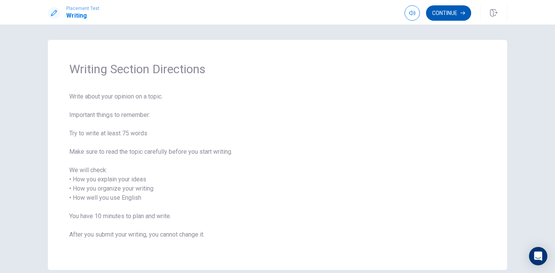
click at [437, 14] on button "Continue" at bounding box center [448, 12] width 45 height 15
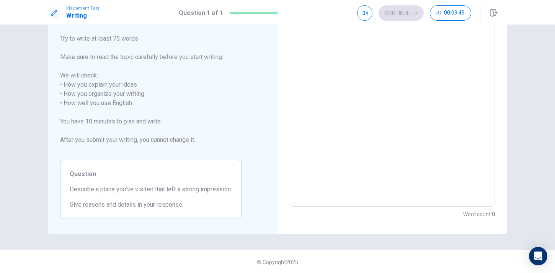
scroll to position [77, 0]
click at [331, 125] on textarea at bounding box center [392, 97] width 194 height 203
type textarea "W"
type textarea "x"
type textarea "WH"
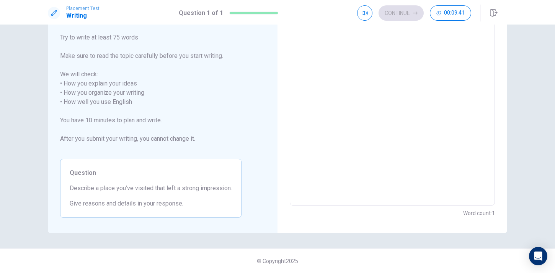
scroll to position [49, 0]
type textarea "x"
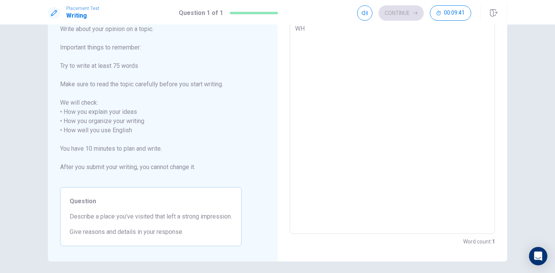
type textarea "WHy"
type textarea "x"
type textarea "WHyb"
type textarea "x"
type textarea "WHy"
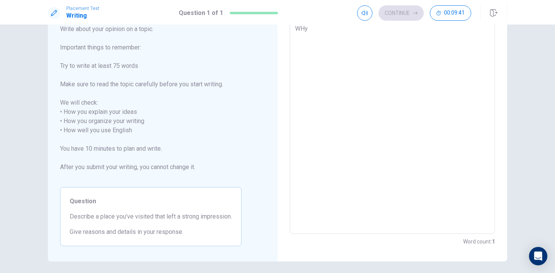
type textarea "x"
type textarea "WH"
type textarea "x"
type textarea "W"
type textarea "x"
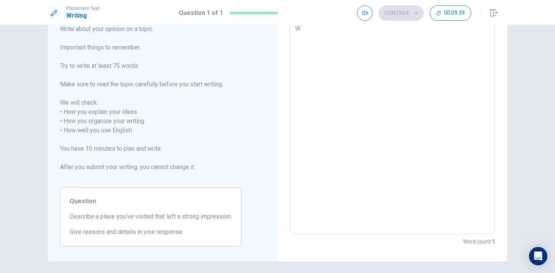
type textarea "Wh"
type textarea "x"
type textarea "Why"
type textarea "x"
type textarea "Whyb"
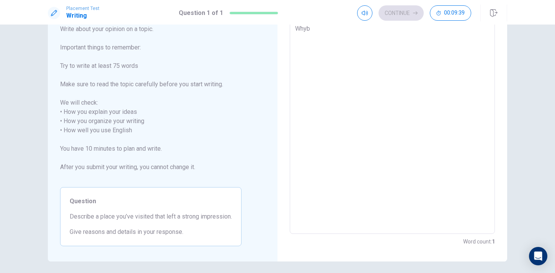
type textarea "x"
type textarea "Why"
type textarea "x"
type textarea "Why"
type textarea "x"
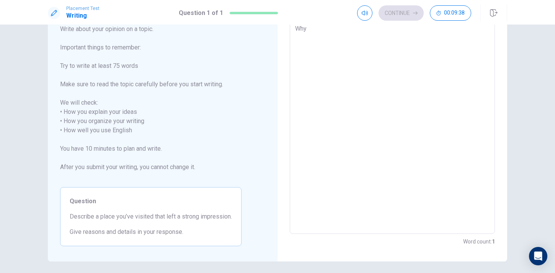
type textarea "Why T"
type textarea "x"
type textarea "Why To"
type textarea "x"
type textarea "Why Tok"
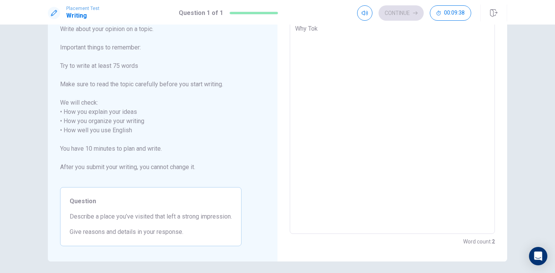
type textarea "x"
type textarea "Why Toky"
type textarea "x"
type textarea "Why [GEOGRAPHIC_DATA]"
type textarea "x"
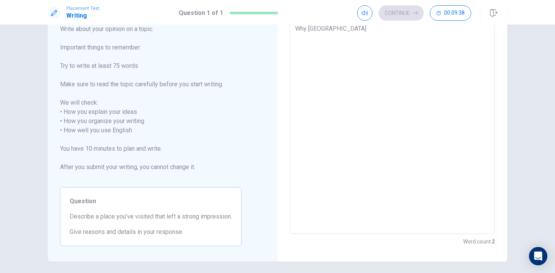
type textarea "Why [GEOGRAPHIC_DATA]"
type textarea "x"
type textarea "Why Tokyo c"
type textarea "x"
type textarea "Why Tokyo ch"
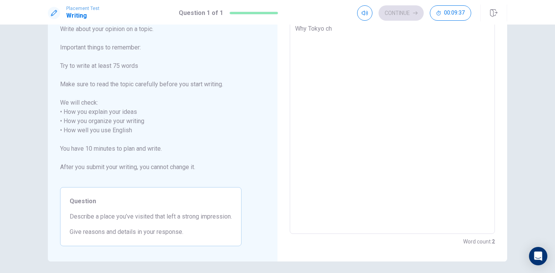
type textarea "x"
type textarea "Why Tokyo cha"
type textarea "x"
type textarea "Why Tokyo chan"
type textarea "x"
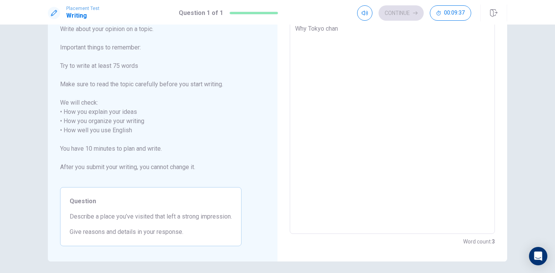
type textarea "Why Tokyo chanf"
type textarea "x"
type textarea "Why Tokyo chan"
type textarea "x"
type textarea "Why [PERSON_NAME]"
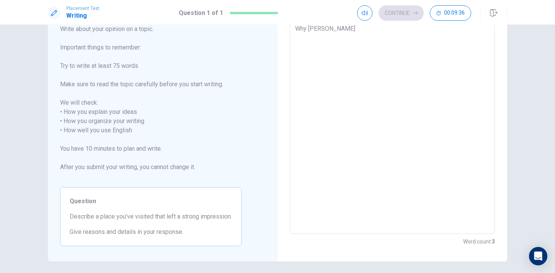
type textarea "x"
type textarea "Why Tokyo change"
type textarea "x"
type textarea "Why Tokyo changed"
type textarea "x"
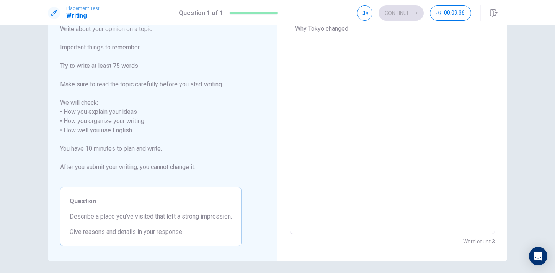
type textarea "Why Tokyo changed"
type textarea "x"
type textarea "Why Tokyo changed t"
type textarea "x"
type textarea "Why Tokyo changed th"
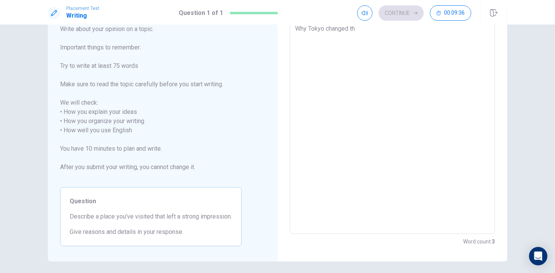
type textarea "x"
type textarea "Why Tokyo changed the"
type textarea "x"
type textarea "Why Tokyo changed the"
type textarea "x"
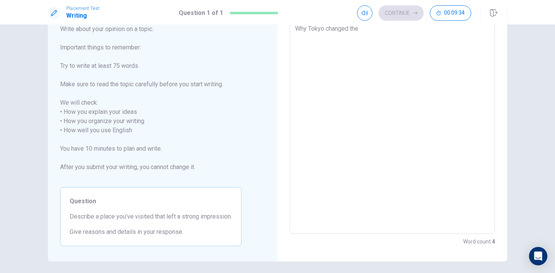
type textarea "Why Tokyo changed the w"
type textarea "x"
type textarea "Why Tokyo changed the wa"
type textarea "x"
type textarea "Why Tokyo changed the way"
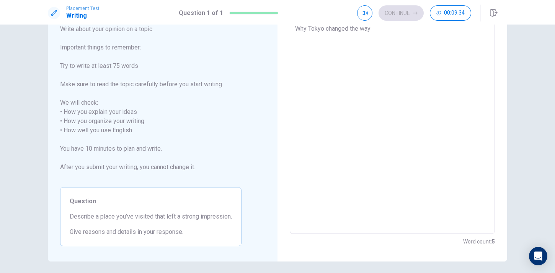
type textarea "x"
type textarea "Why Tokyo changed the wayb"
type textarea "x"
type textarea "Why Tokyo changed the waybI"
type textarea "x"
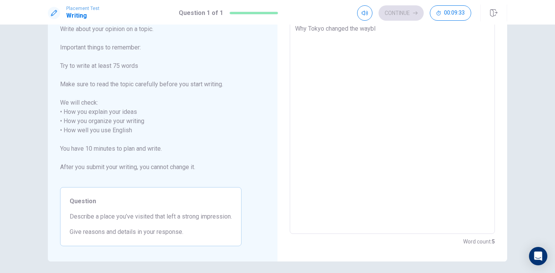
type textarea "Why Tokyo changed the wayb"
type textarea "x"
type textarea "Why Tokyo changed the way"
type textarea "x"
type textarea "Why Tokyo changed the way"
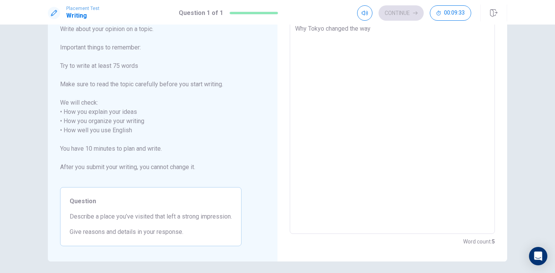
type textarea "x"
type textarea "Why Tokyo changed the way I"
type textarea "x"
type textarea "Why Tokyo changed the way I"
type textarea "x"
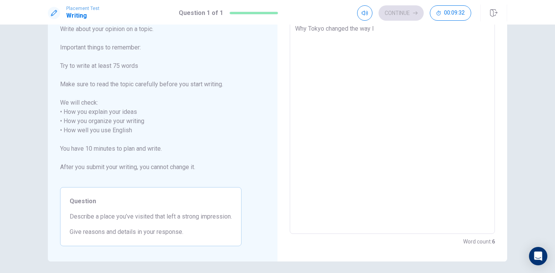
type textarea "Why Tokyo changed the way I s"
type textarea "x"
type textarea "Why Tokyo changed the way I se"
type textarea "x"
type textarea "Why Tokyo changed the way I see"
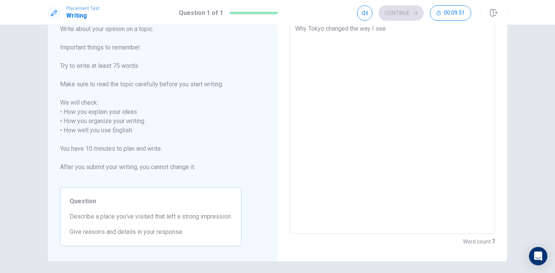
type textarea "x"
type textarea "Why Tokyo changed the way I see"
type textarea "x"
type textarea "Why Tokyo changed the way I see t"
type textarea "x"
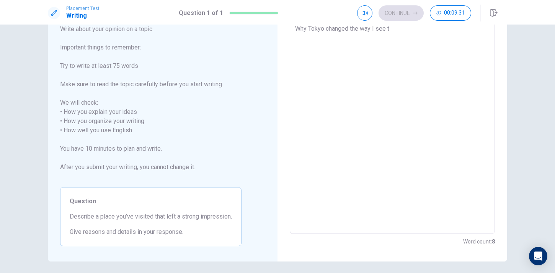
type textarea "Why Tokyo changed the way I see te"
type textarea "x"
type textarea "Why Tokyo changed the way I see teh"
type textarea "x"
type textarea "Why Tokyo changed the way I see te"
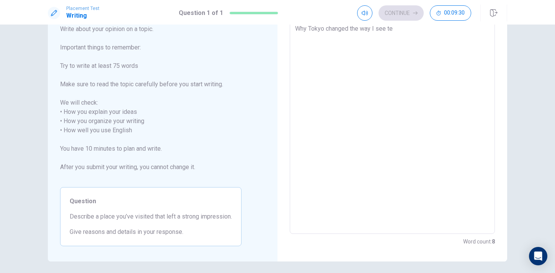
type textarea "x"
type textarea "Why Tokyo changed the way I see t"
type textarea "x"
type textarea "Why Tokyo changed the way I see th"
type textarea "x"
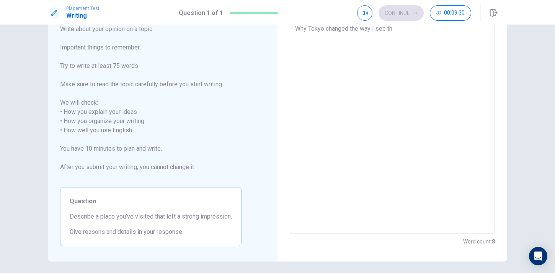
type textarea "Why Tokyo changed the way I see the"
type textarea "x"
type textarea "Why Tokyo changed the way I see the"
type textarea "x"
type textarea "Why Tokyo changed the way I see the w"
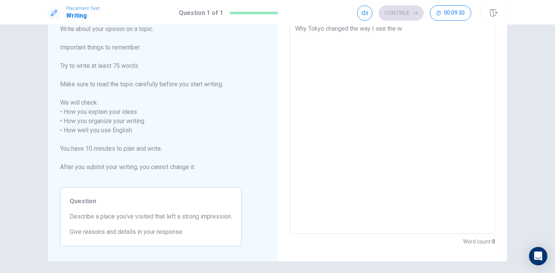
type textarea "x"
type textarea "Why Tokyo changed the way I see the wo"
type textarea "x"
type textarea "Why Tokyo changed the way I see the wor"
type textarea "x"
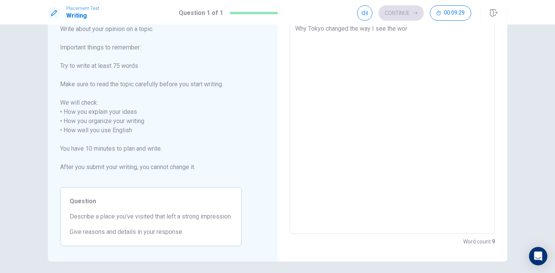
type textarea "Why Tokyo changed the way I see the worl"
type textarea "x"
type textarea "Why Tokyo changed the way I see the world"
type textarea "x"
type textarea "Why Tokyo changed the way I see the world"
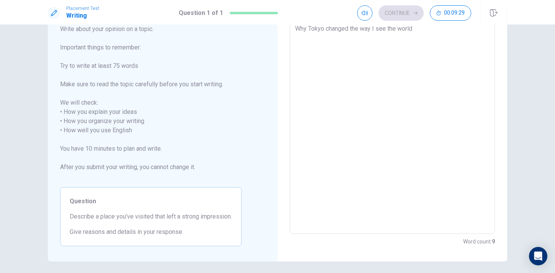
type textarea "x"
type textarea "Why Tokyo changed the way I see the world a"
type textarea "x"
type textarea "Why Tokyo changed the way I see the world ao"
type textarea "x"
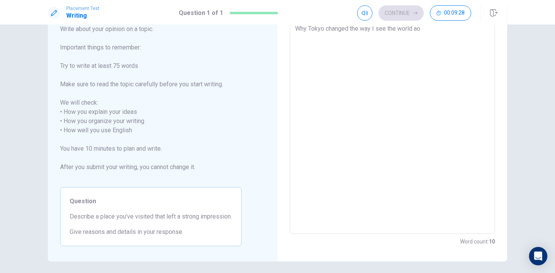
type textarea "Why Tokyo changed the way I see the world aor"
type textarea "x"
type textarea "Why Tokyo changed the way I see the world aoru"
type textarea "x"
type textarea "Why Tokyo changed the way I see the world aor"
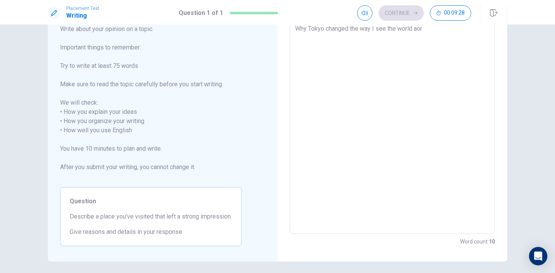
type textarea "x"
type textarea "Why Tokyo changed the way I see the world ao"
type textarea "x"
type textarea "Why Tokyo changed the way I see the world a"
type textarea "x"
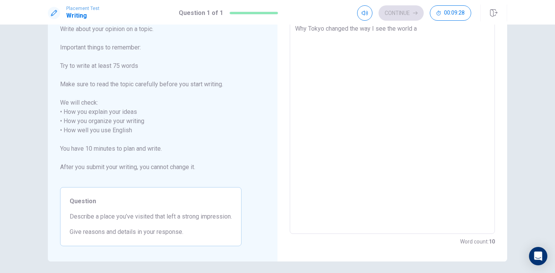
type textarea "Why Tokyo changed the way I see the world ao"
type textarea "x"
type textarea "Why Tokyo changed the way I see the world aor"
type textarea "x"
type textarea "Why Tokyo changed the way I see the world ao"
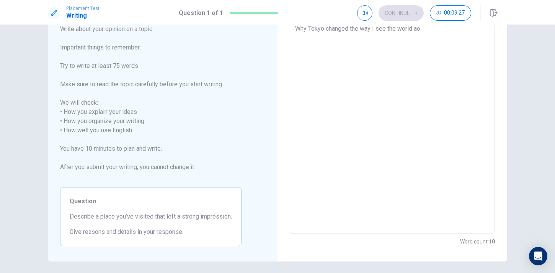
type textarea "x"
type textarea "Why Tokyo changed the way I see the world a"
type textarea "x"
type textarea "Why Tokyo changed the way I see the world ar"
type textarea "x"
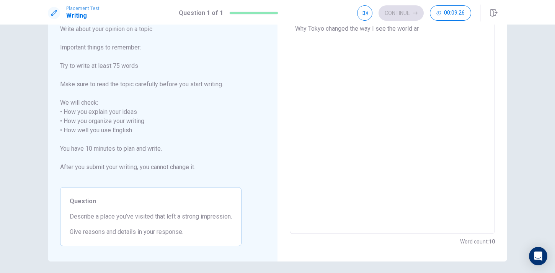
type textarea "Why Tokyo changed the way I see the world aro"
type textarea "x"
type textarea "Why Tokyo changed the way I see the world arou"
type textarea "x"
type textarea "Why Tokyo changed the way I see the world aroun"
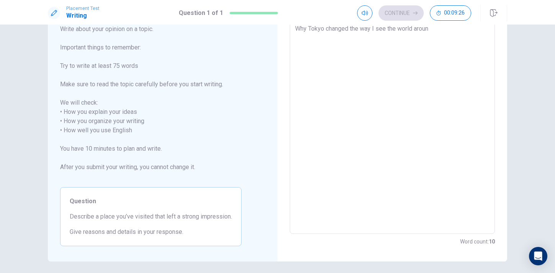
type textarea "x"
type textarea "Why Tokyo changed the way I see the world around"
type textarea "x"
type textarea "Why Tokyo changed the way I see the world around"
type textarea "x"
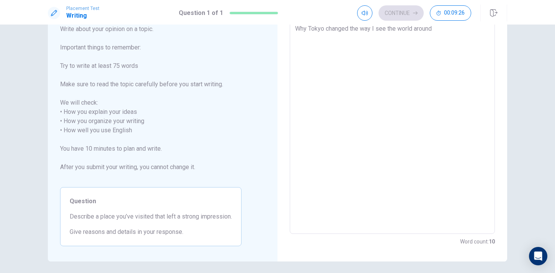
type textarea "Why Tokyo changed the way I see the world around m"
type textarea "x"
type textarea "Why Tokyo changed the way I see the world around me"
type textarea "x"
type textarea "Why Tokyo changed the way I see the world around me>"
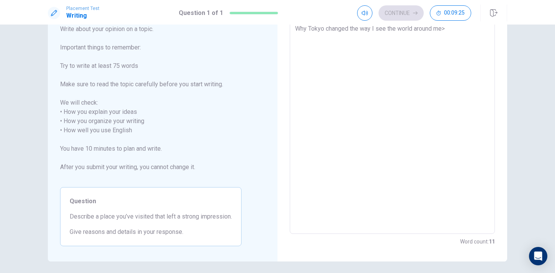
type textarea "x"
type textarea "Why Tokyo changed the way I see the world around me>"
type textarea "x"
type textarea "Why Tokyo changed the way I see the world around me>"
type textarea "x"
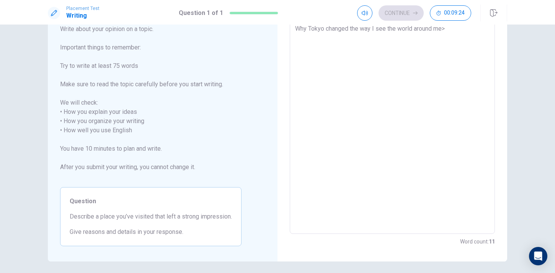
type textarea "Why Tokyo changed the way I see the world around me"
type textarea "x"
type textarea "Why Tokyo changed the way I see the world around me:"
type textarea "x"
type textarea "Why Tokyo changed the way I see the world around me:\"
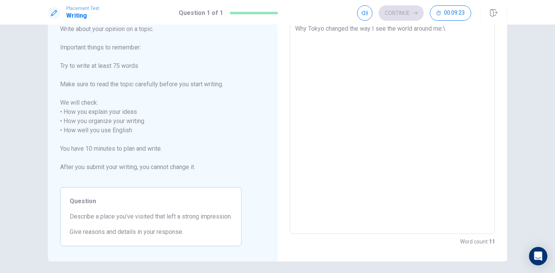
type textarea "x"
type textarea "Why Tokyo changed the way I see the world around me:"
type textarea "x"
type textarea "Why Tokyo changed the way I see the world around me:\"
type textarea "x"
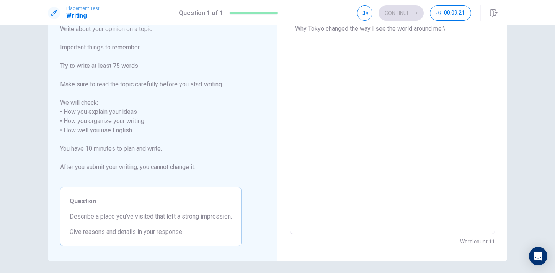
type textarea "Why Tokyo changed the way I see the world around me:"
type textarea "x"
type textarea "Why Tokyo changed the way I see the world around me:"
type textarea "x"
type textarea "Why Tokyo changed the way I see the world around me: I"
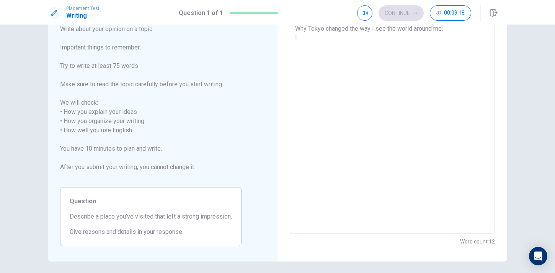
type textarea "x"
type textarea "Why Tokyo changed the way I see the world around me: I,"
type textarea "x"
type textarea "Why Tokyo changed the way I see the world around me: I,v"
type textarea "x"
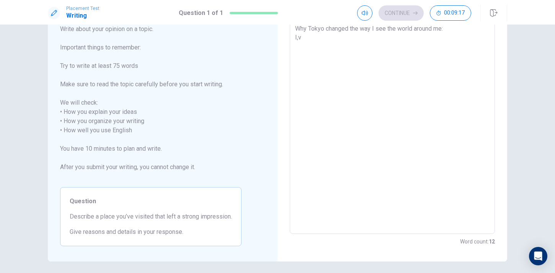
type textarea "Why Tokyo changed the way I see the world around me: I,ve"
type textarea "x"
type textarea "Why Tokyo changed the way I see the world around me: I,v"
type textarea "x"
type textarea "Why Tokyo changed the way I see the world around me: I,"
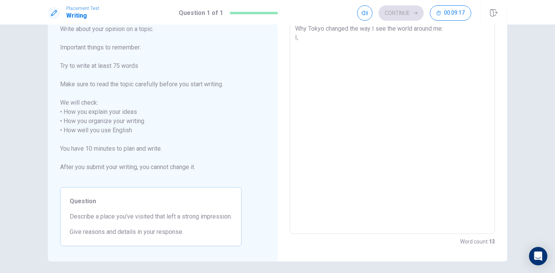
type textarea "x"
type textarea "Why Tokyo changed the way I see the world around me: I"
type textarea "x"
type textarea "Why Tokyo changed the way I see the world around me: I'"
type textarea "x"
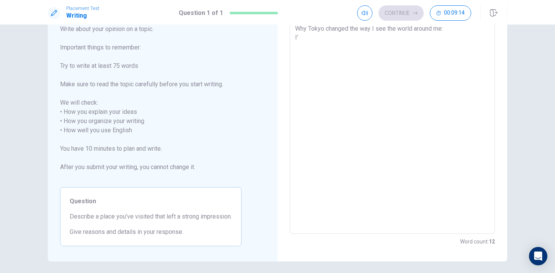
type textarea "Why Tokyo changed the way I see the world around me: I'v"
type textarea "x"
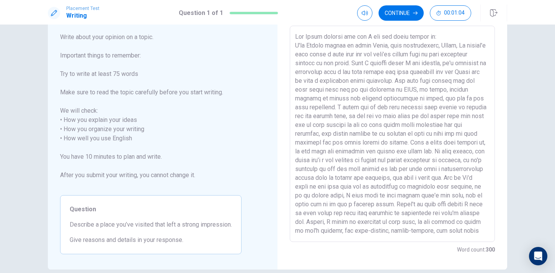
scroll to position [7, 0]
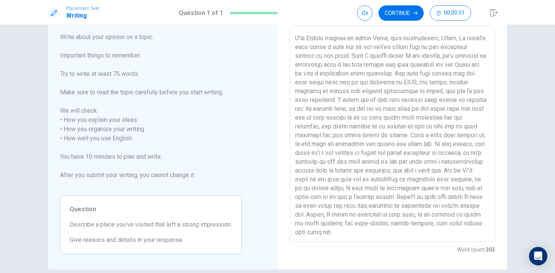
click at [443, 223] on textarea at bounding box center [392, 133] width 194 height 203
drag, startPoint x: 446, startPoint y: 222, endPoint x: 446, endPoint y: 229, distance: 6.1
click at [446, 222] on textarea at bounding box center [392, 133] width 194 height 203
click at [403, 230] on textarea at bounding box center [392, 133] width 194 height 203
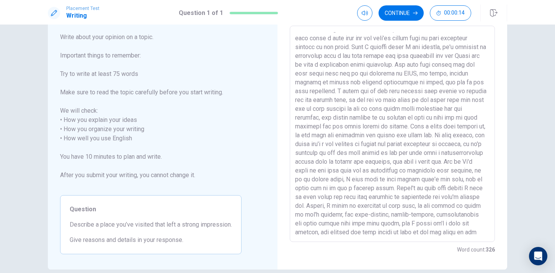
scroll to position [25, 0]
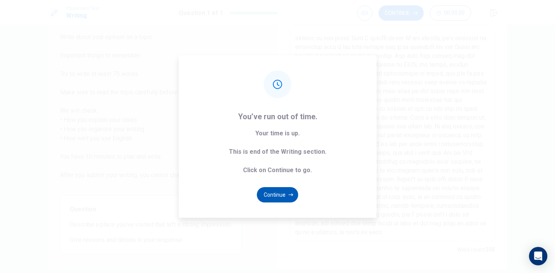
click at [281, 194] on button "Continue" at bounding box center [277, 194] width 41 height 15
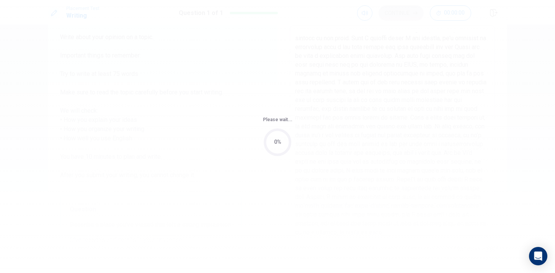
scroll to position [0, 0]
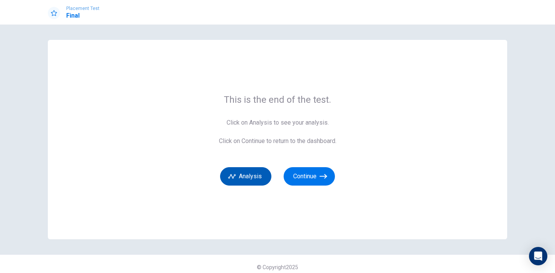
click at [250, 175] on button "Analysis" at bounding box center [245, 176] width 51 height 18
